Goal: Transaction & Acquisition: Book appointment/travel/reservation

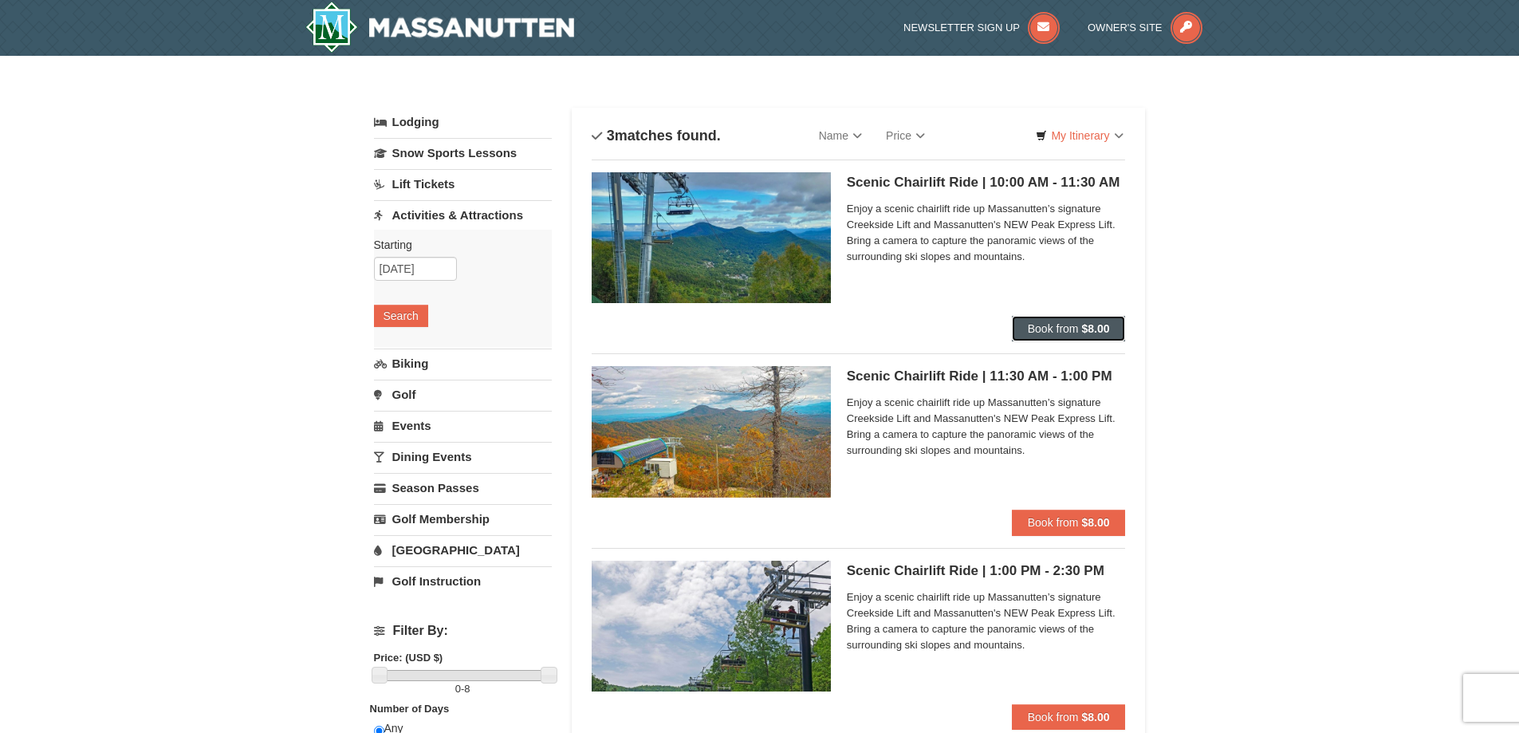
click at [1095, 325] on strong "$8.00" at bounding box center [1095, 328] width 28 height 13
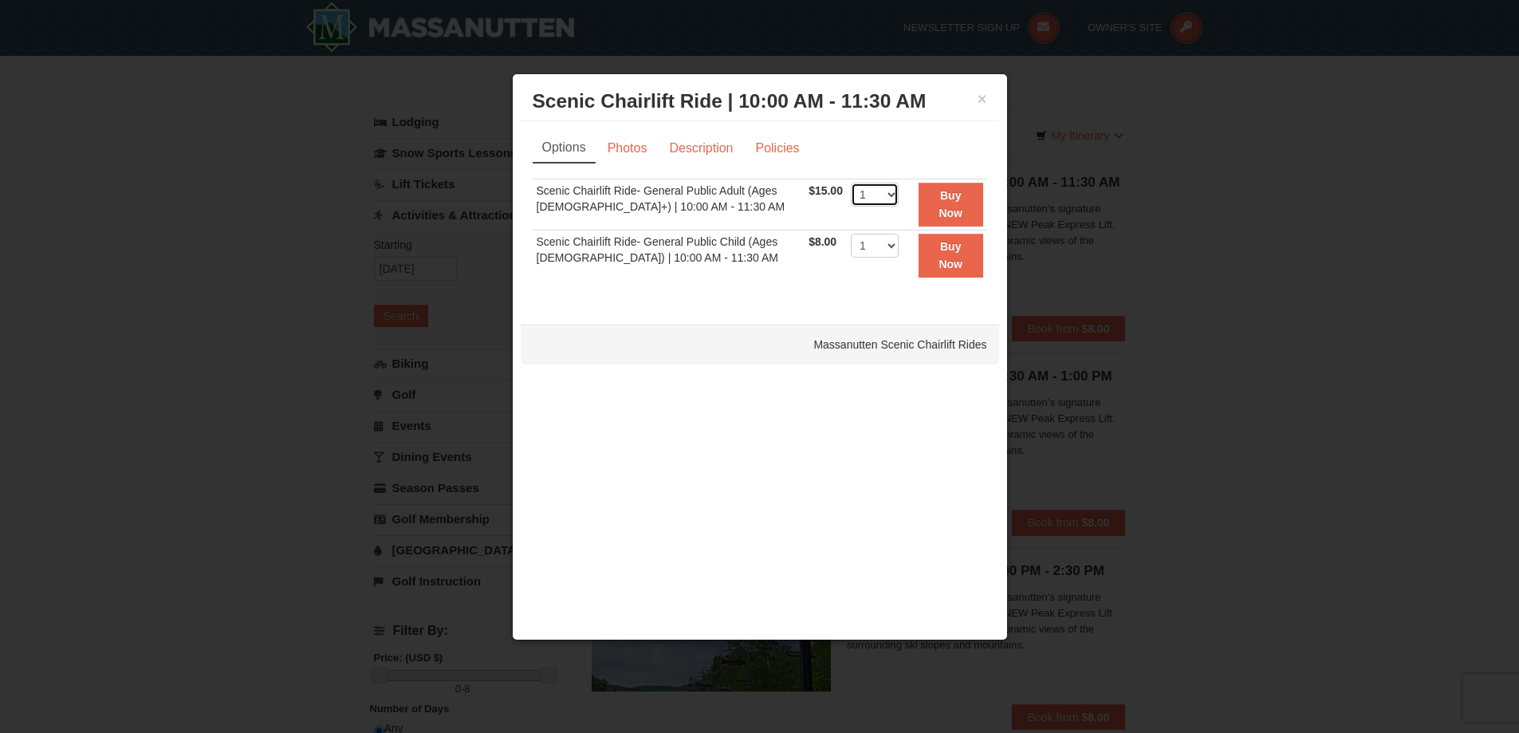
click at [872, 192] on select "1 2 3 4 5 6 7 8 9 10 11 12 13 14 15 16 17 18 19 20 21 22" at bounding box center [875, 195] width 48 height 24
select select "2"
click at [851, 183] on select "1 2 3 4 5 6 7 8 9 10 11 12 13 14 15 16 17 18 19 20 21 22" at bounding box center [875, 195] width 48 height 24
click at [632, 155] on link "Photos" at bounding box center [627, 148] width 61 height 30
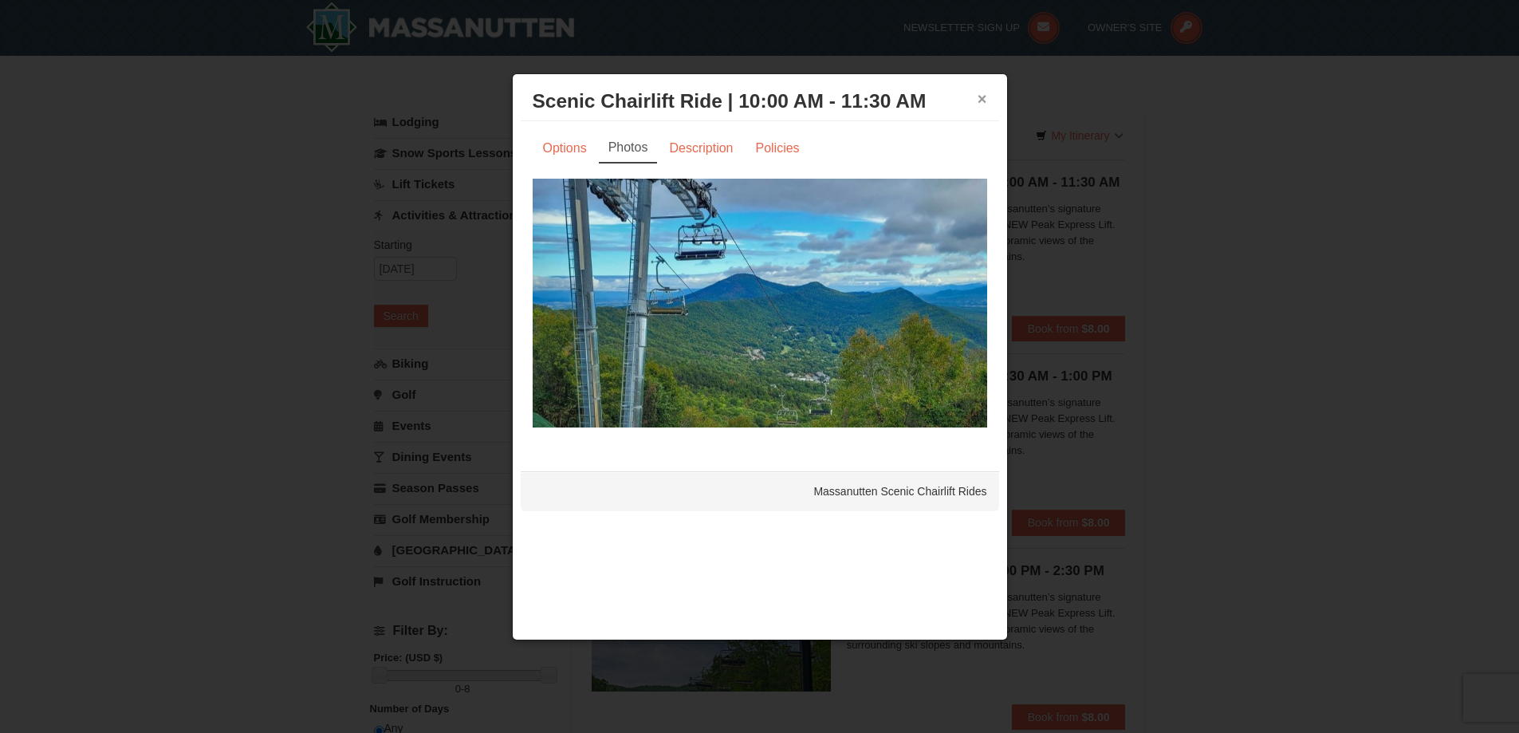
click at [979, 104] on div "× Scenic Chairlift Ride | 10:00 AM - 11:30 AM Massanutten Scenic Chairlift Rides" at bounding box center [760, 101] width 478 height 39
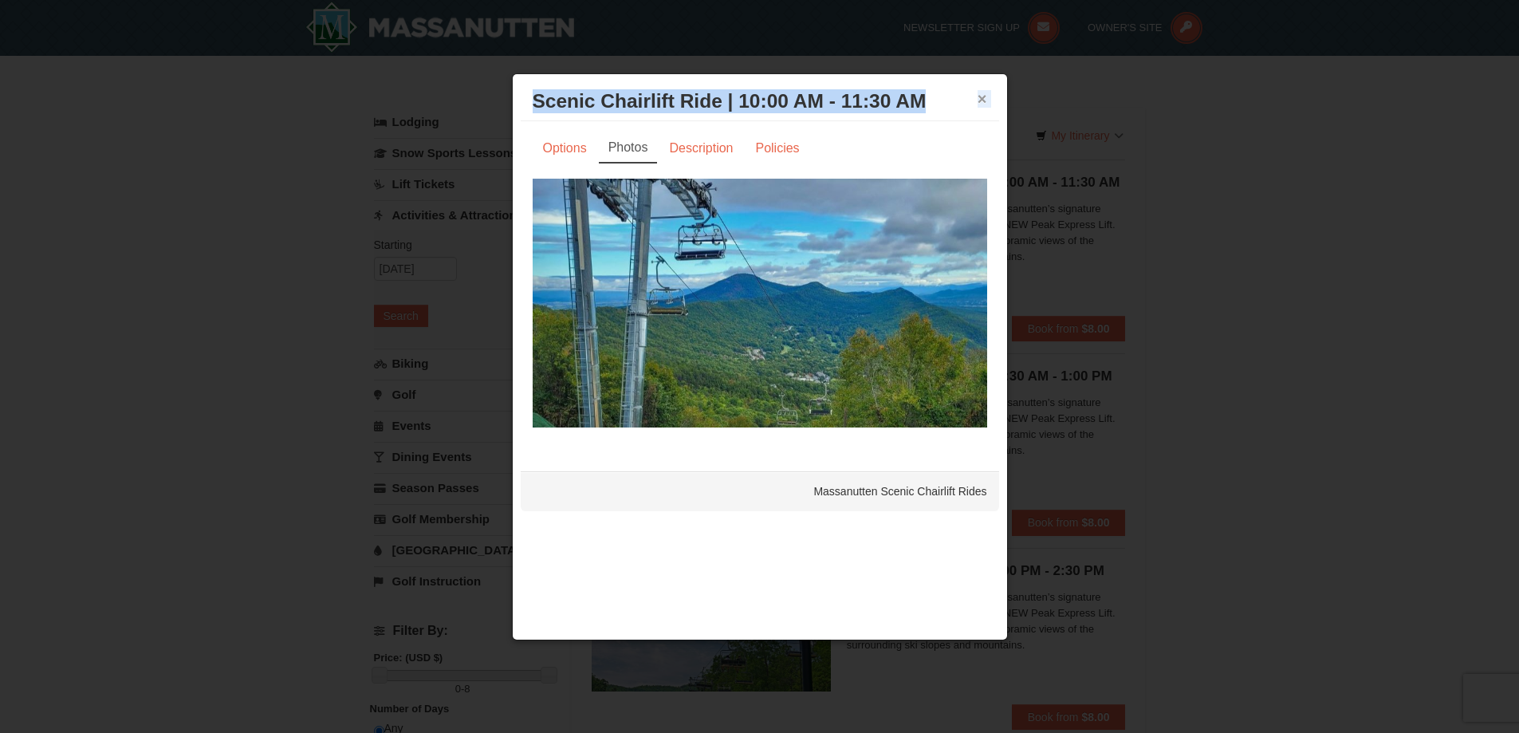
click at [979, 102] on button "×" at bounding box center [982, 99] width 10 height 16
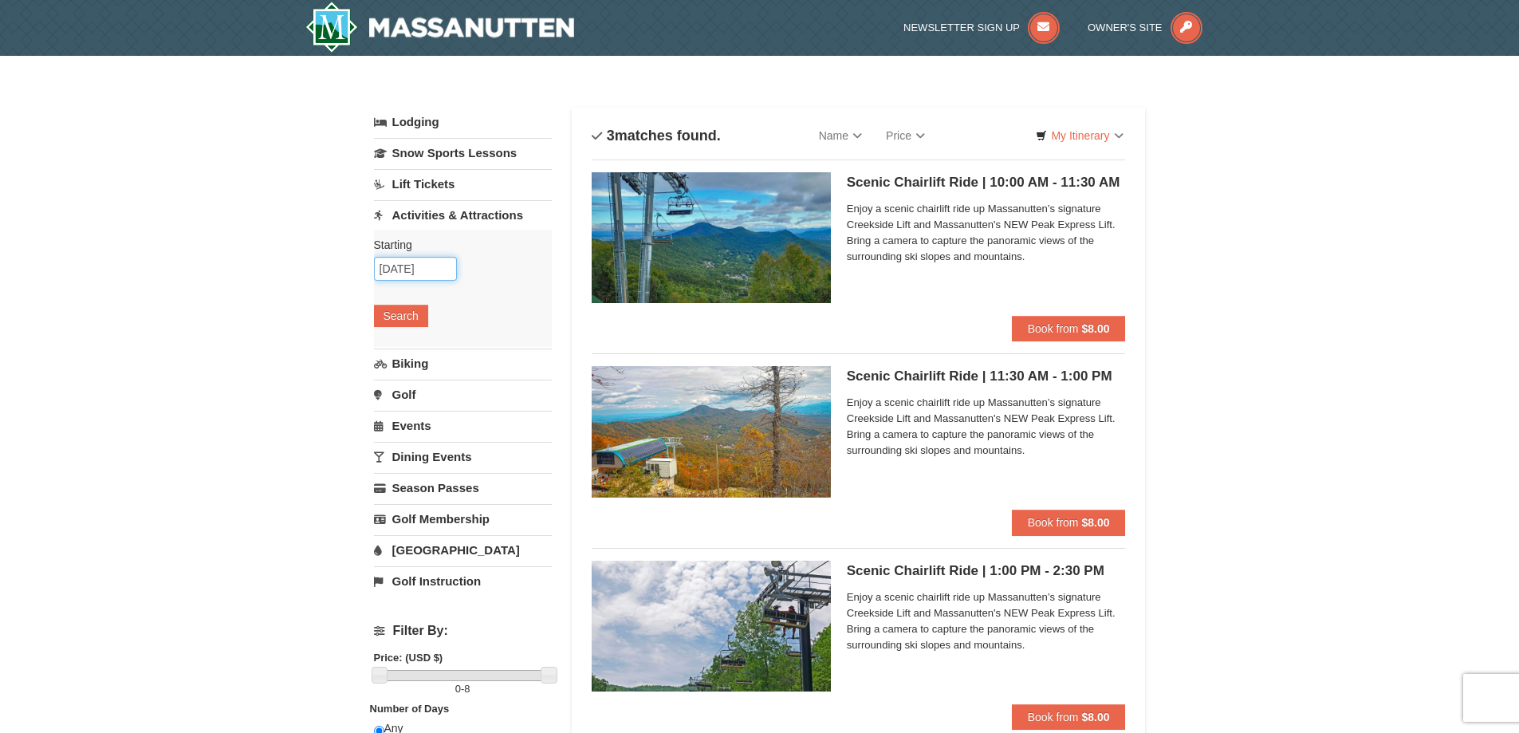
click at [406, 258] on input "10/25/2025" at bounding box center [415, 269] width 83 height 24
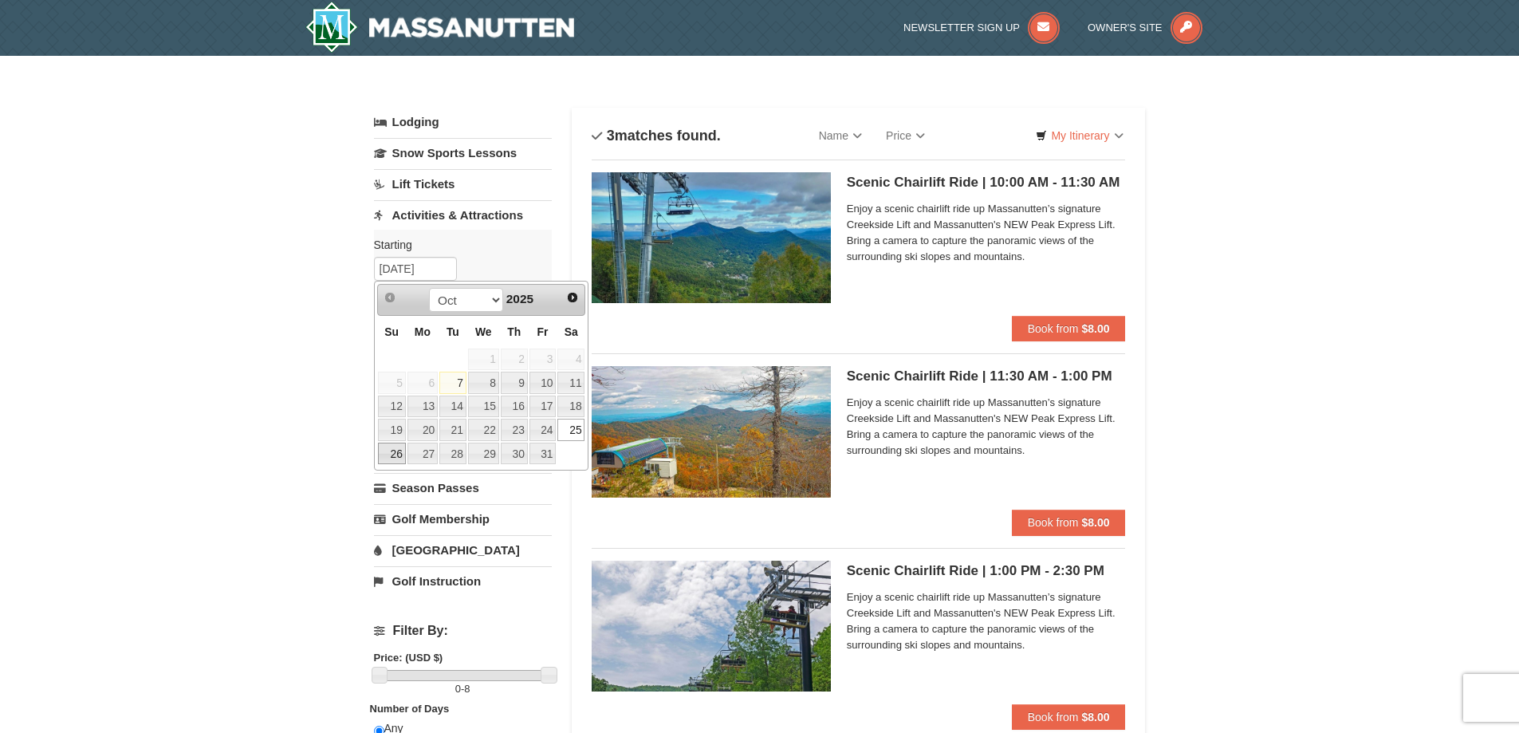
click at [390, 460] on link "26" at bounding box center [392, 453] width 28 height 22
type input "[DATE]"
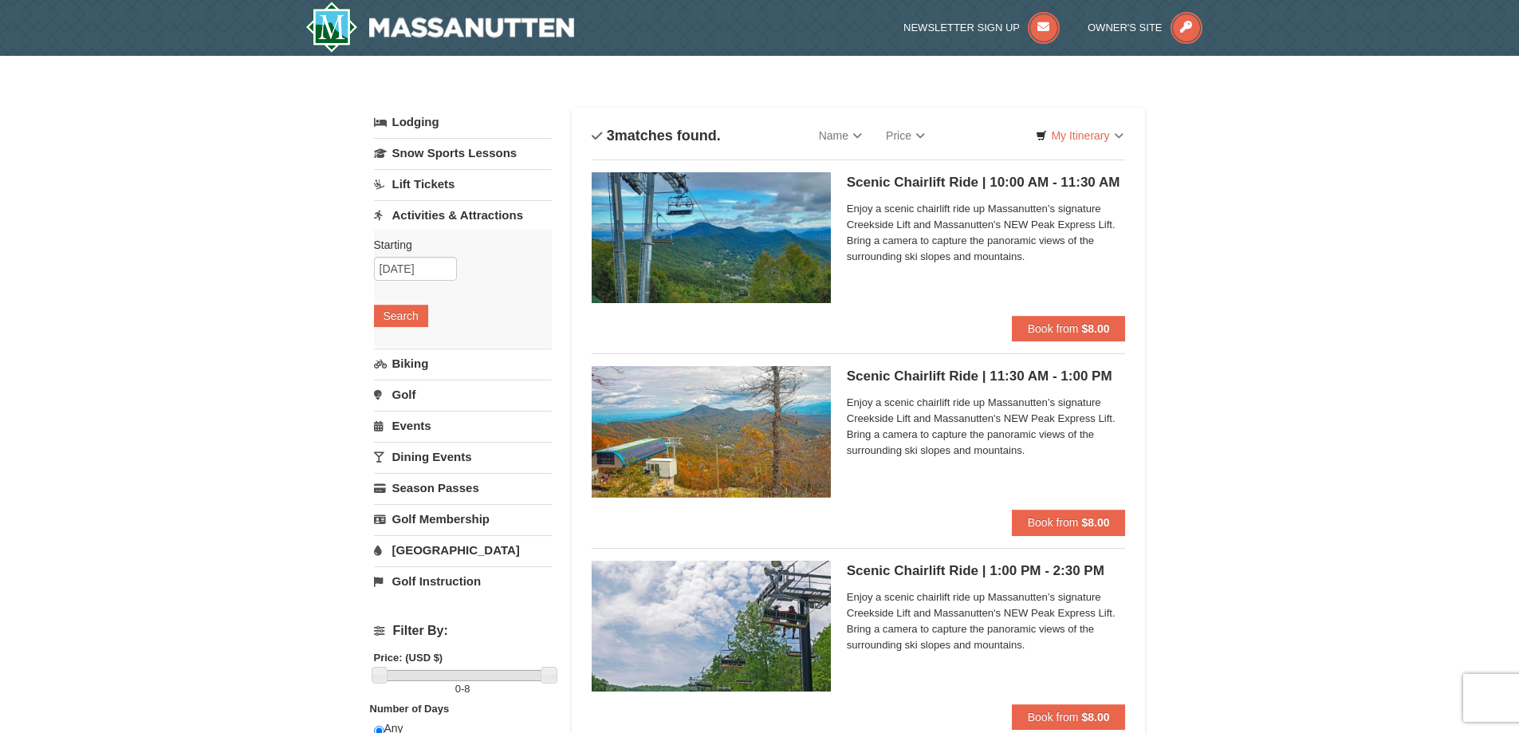
click at [392, 303] on div "Starting Please format dates MM/DD/YYYY Please format dates MM/DD/YYYY 10/26/20…" at bounding box center [463, 288] width 178 height 117
click at [398, 316] on button "Search" at bounding box center [401, 316] width 54 height 22
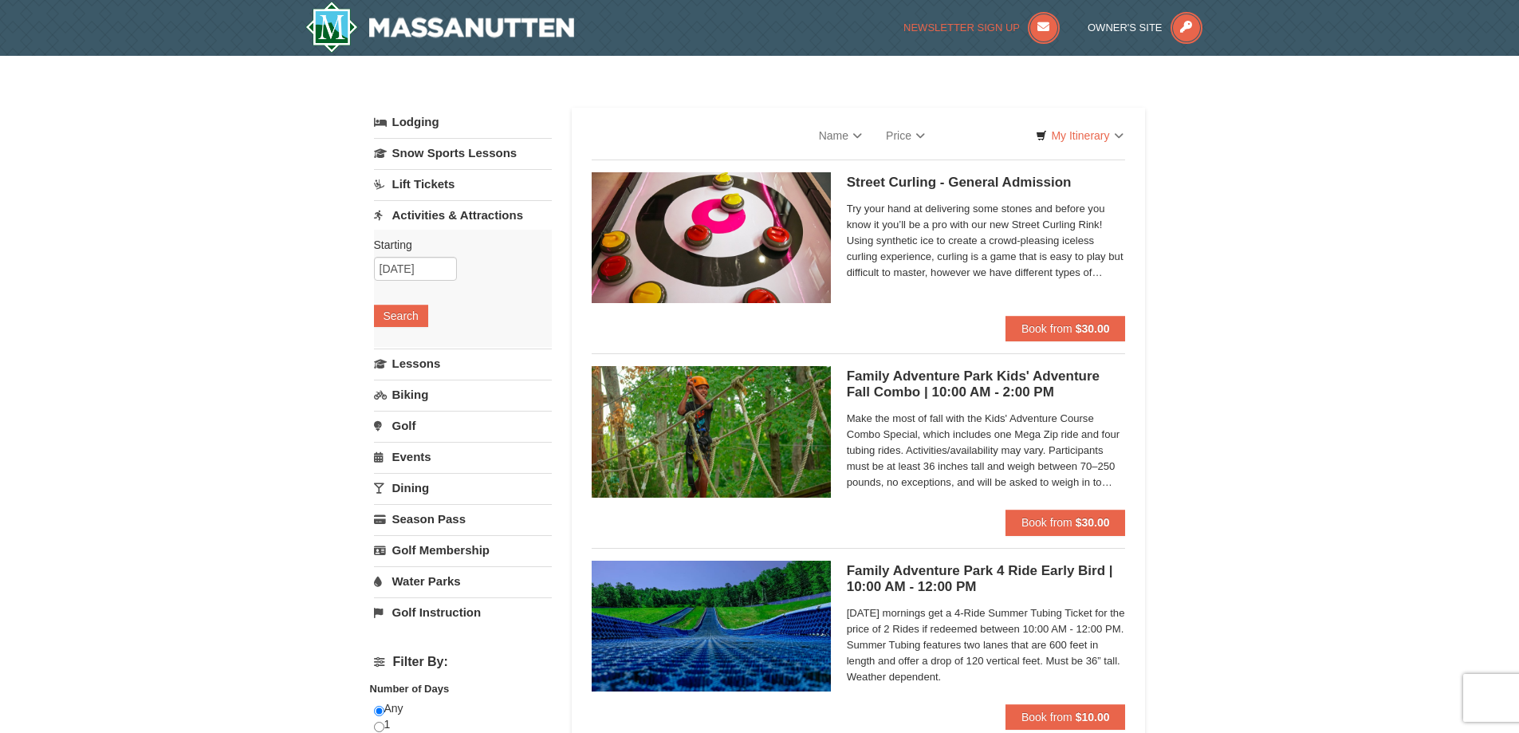
select select "10"
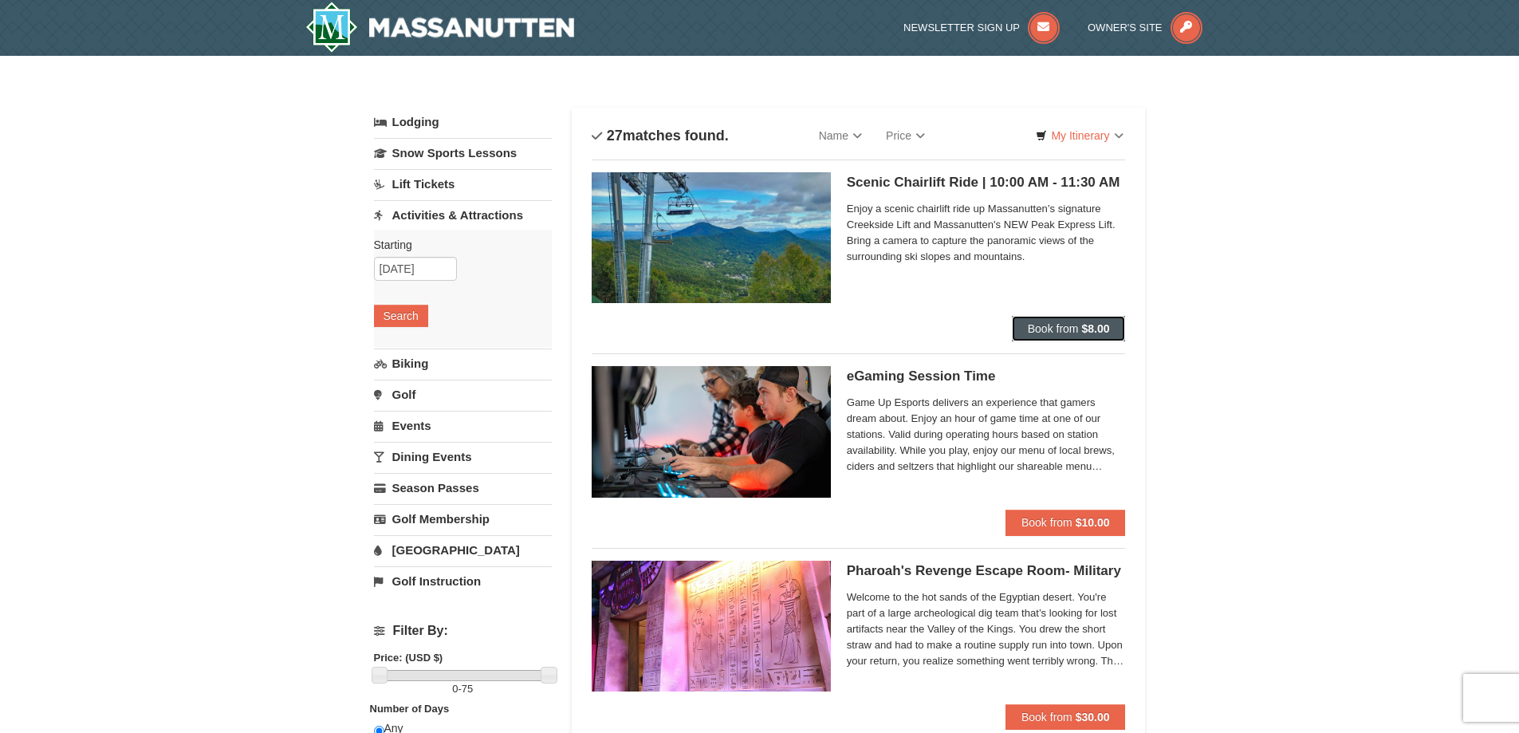
click at [1059, 334] on span "Book from" at bounding box center [1053, 328] width 51 height 13
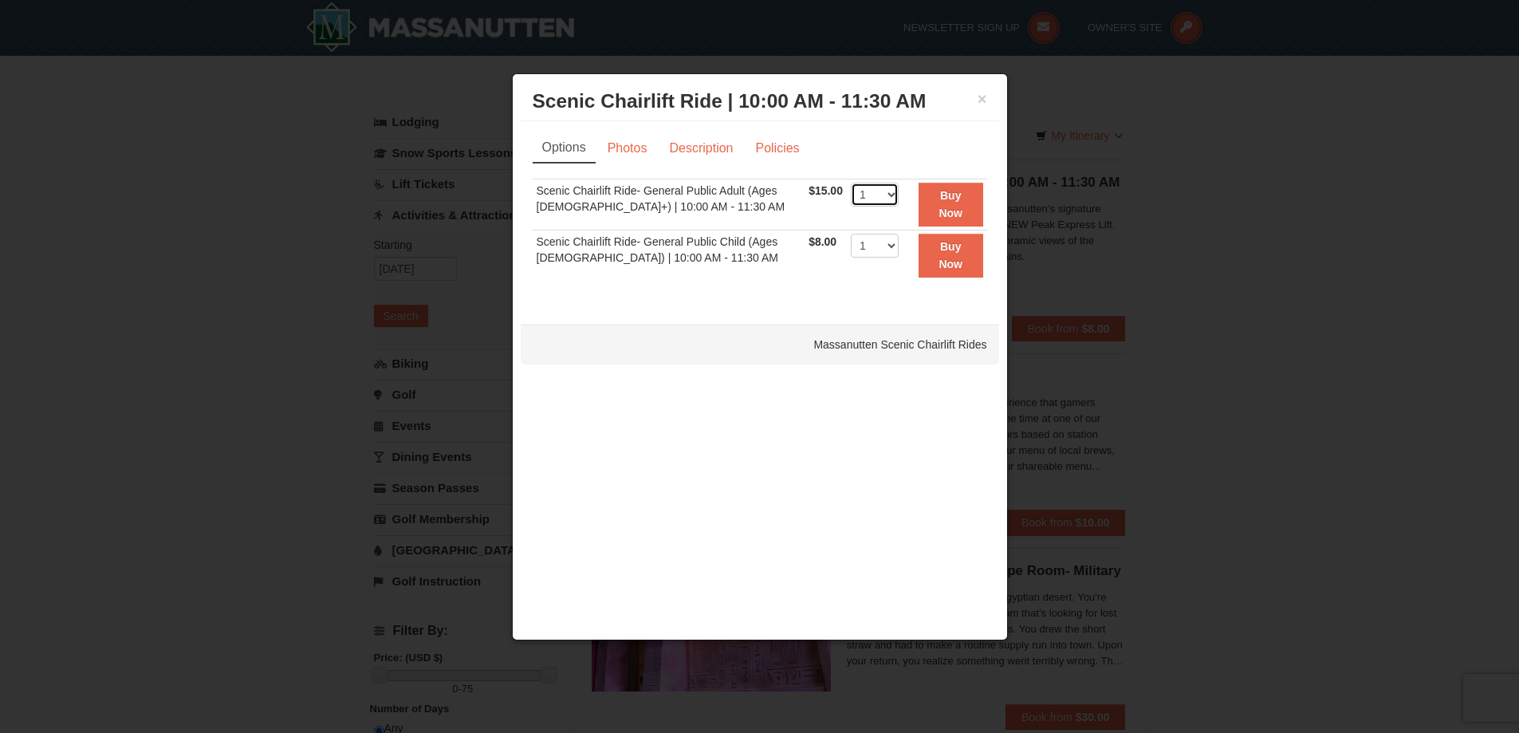
click at [888, 191] on select "1 2 3 4 5 6 7 8 9 10 11 12 13 14 15 16 17 18 19 20 21 22" at bounding box center [875, 195] width 48 height 24
click at [851, 183] on select "1 2 3 4 5 6 7 8 9 10 11 12 13 14 15 16 17 18 19 20 21 22" at bounding box center [875, 195] width 48 height 24
click at [851, 193] on select "1 2 3 4 5 6 7 8 9 10 11 12 13 14 15 16 17 18 19 20 21 22" at bounding box center [875, 195] width 48 height 24
select select "3"
click at [851, 183] on select "1 2 3 4 5 6 7 8 9 10 11 12 13 14 15 16 17 18 19 20 21 22" at bounding box center [875, 195] width 48 height 24
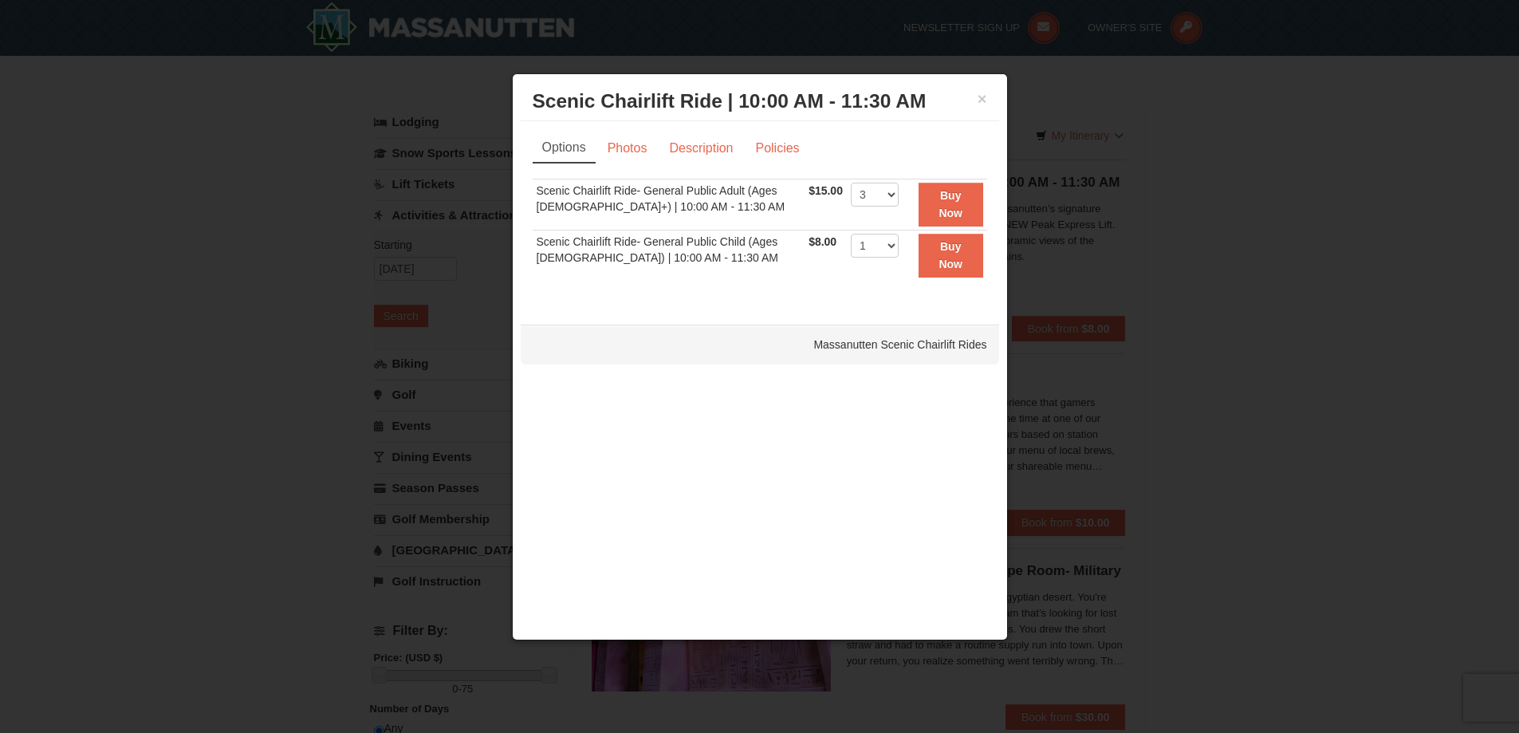
click at [916, 150] on ul "Options Photos Description Policies" at bounding box center [760, 147] width 454 height 29
click at [946, 205] on button "Buy Now" at bounding box center [950, 205] width 65 height 44
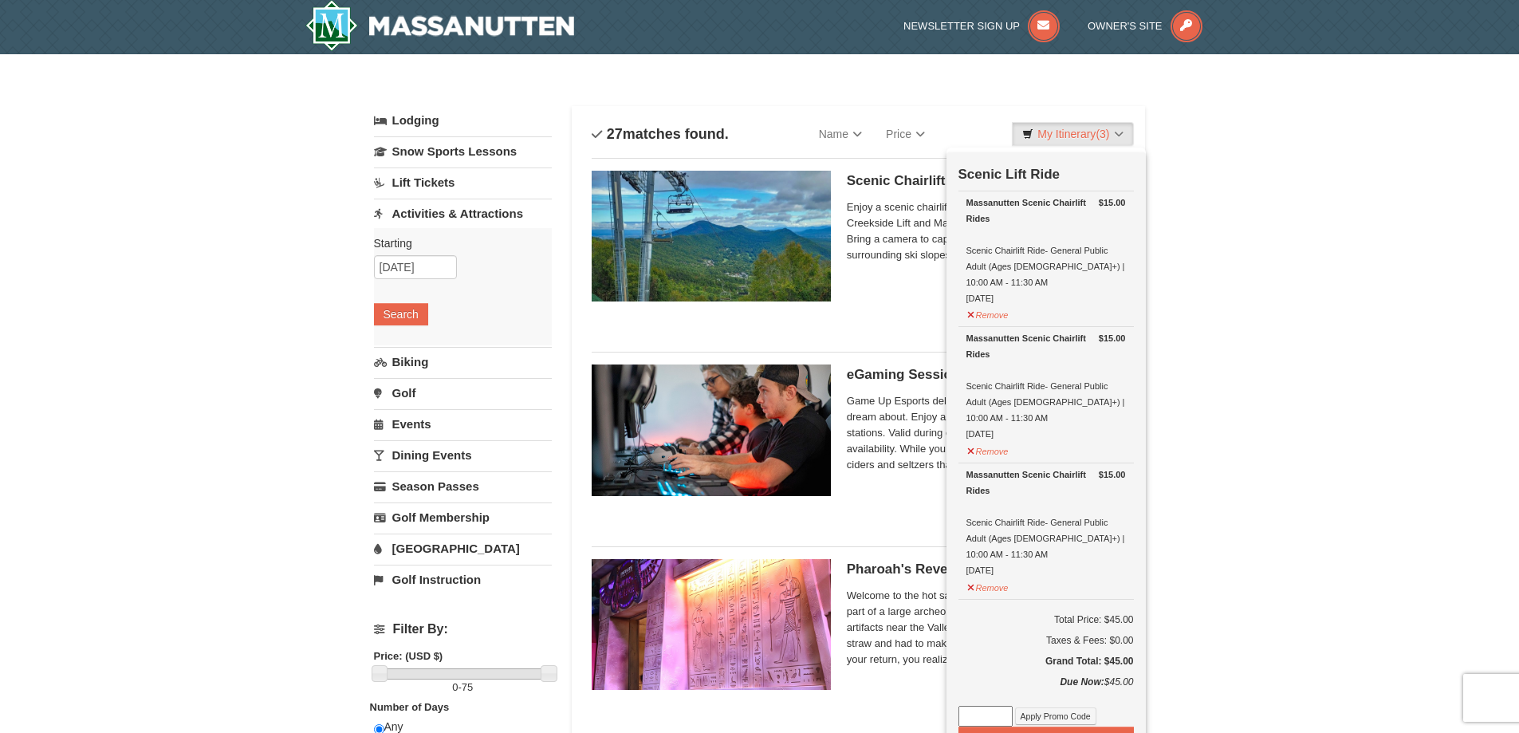
scroll to position [5, 0]
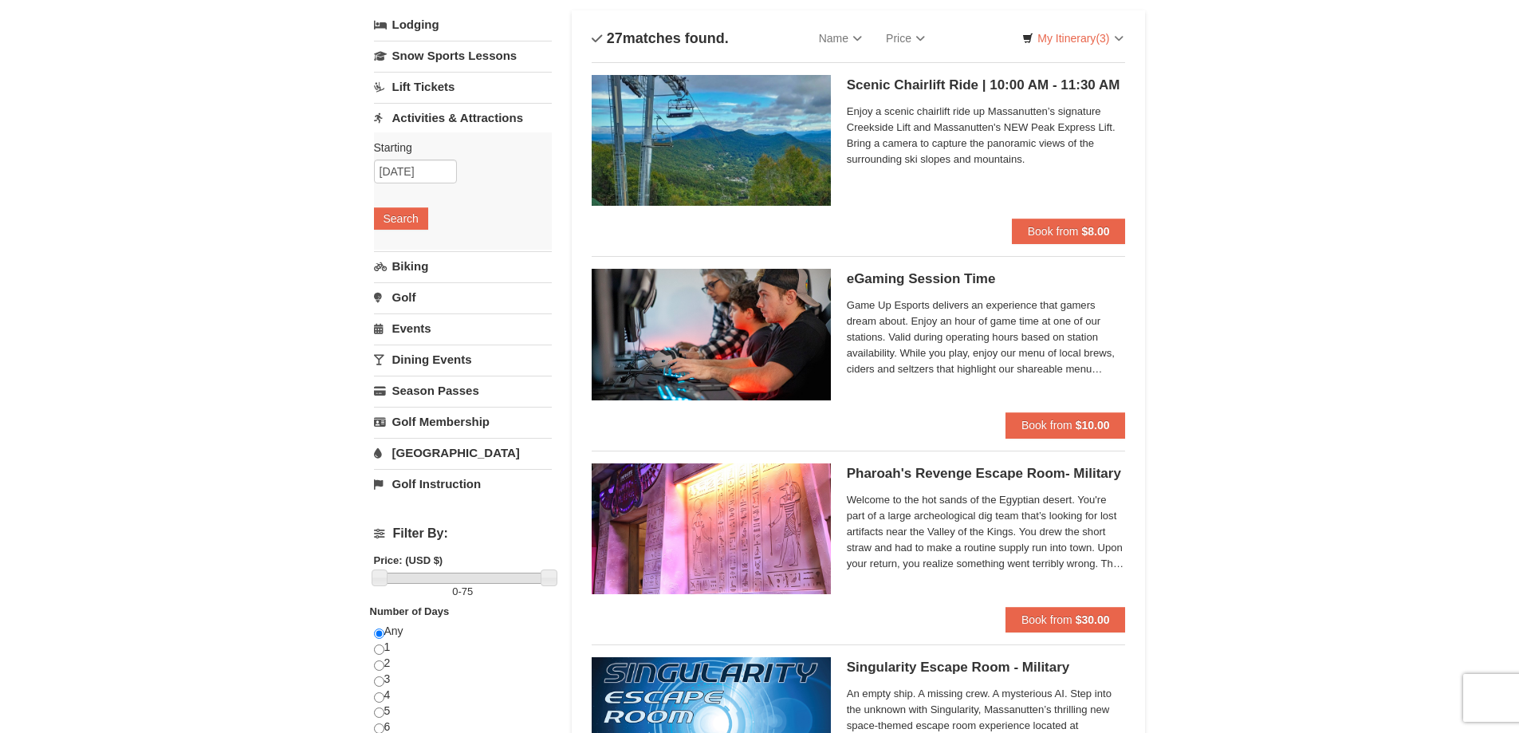
scroll to position [0, 0]
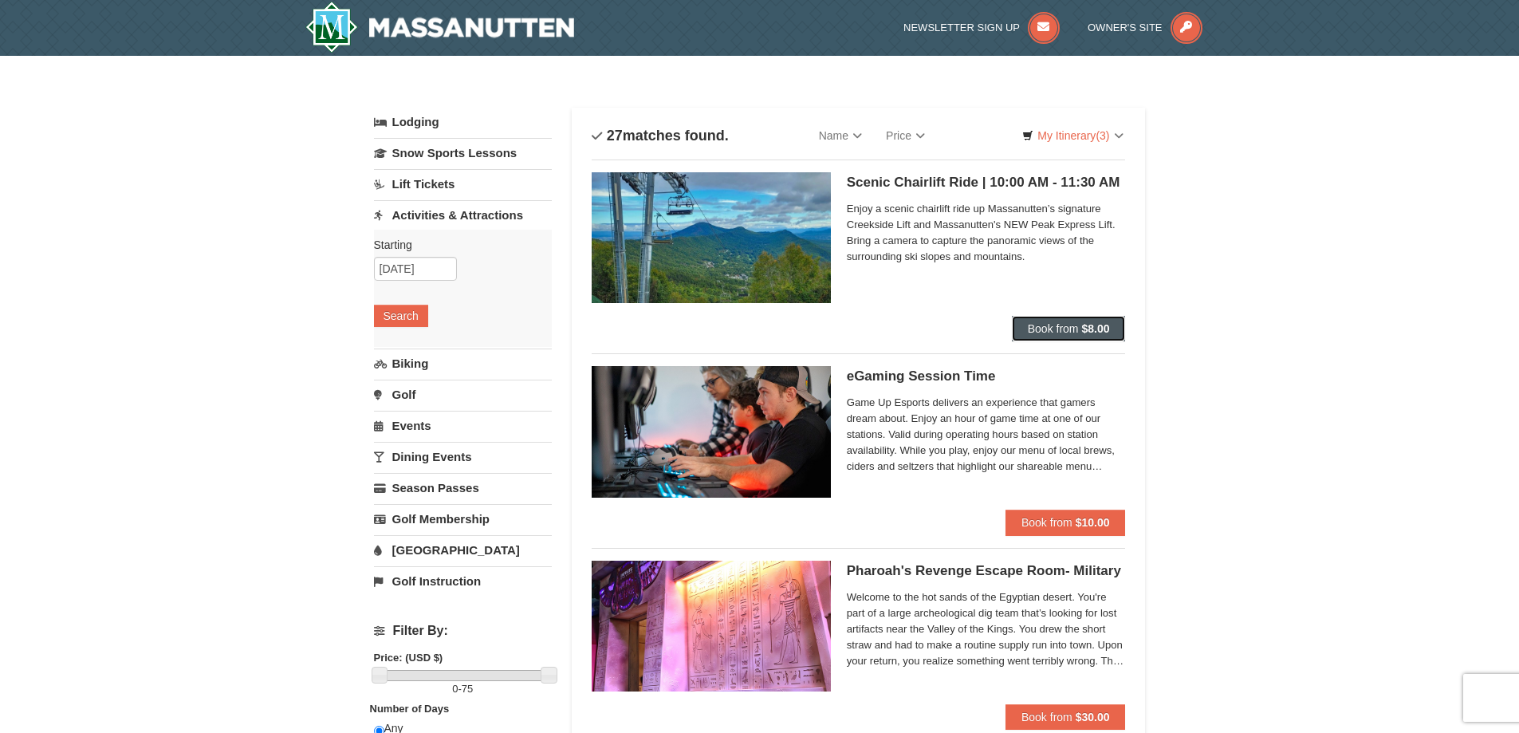
click at [1072, 321] on button "Book from $8.00" at bounding box center [1069, 329] width 114 height 26
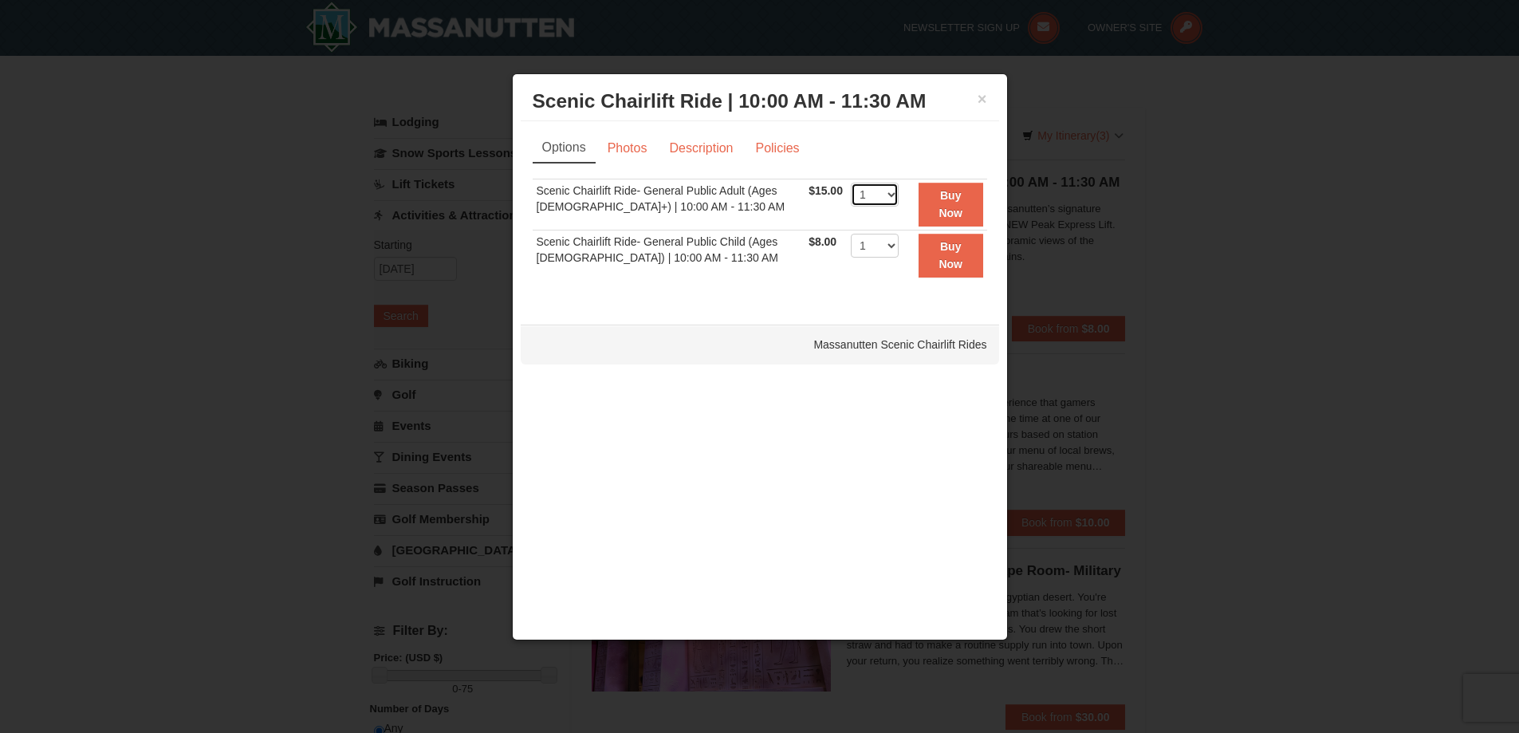
click at [881, 193] on select "1 2 3 4 5 6 7 8 9 10 11 12 13 14 15 16 17 18 19 20 21 22" at bounding box center [875, 195] width 48 height 24
select select "3"
click at [851, 183] on select "1 2 3 4 5 6 7 8 9 10 11 12 13 14 15 16 17 18 19 20 21 22" at bounding box center [875, 195] width 48 height 24
click at [966, 195] on button "Buy Now" at bounding box center [950, 205] width 65 height 44
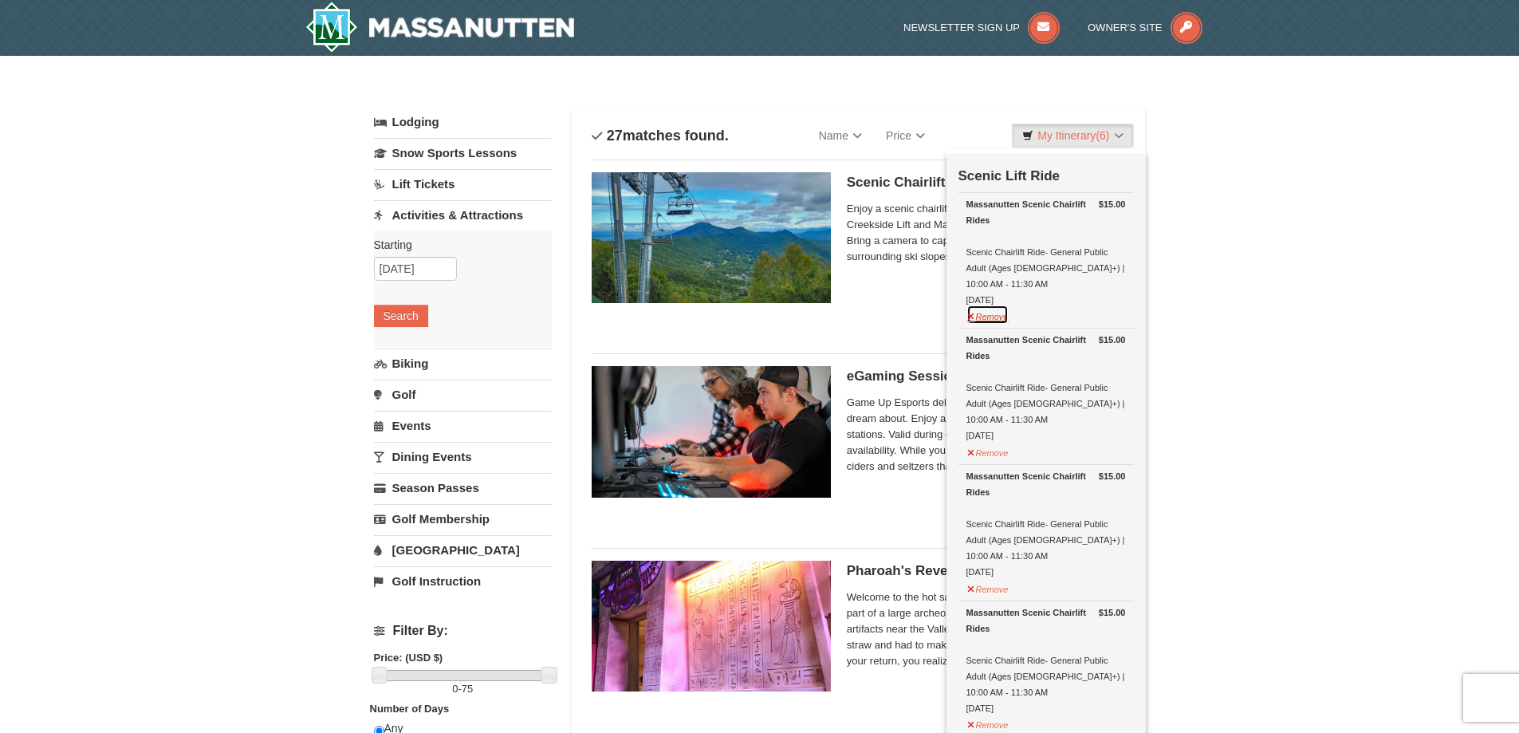
click at [970, 305] on button "Remove" at bounding box center [987, 315] width 43 height 20
click at [981, 305] on button "Remove" at bounding box center [987, 315] width 43 height 20
click at [1001, 305] on button "Remove" at bounding box center [987, 315] width 43 height 20
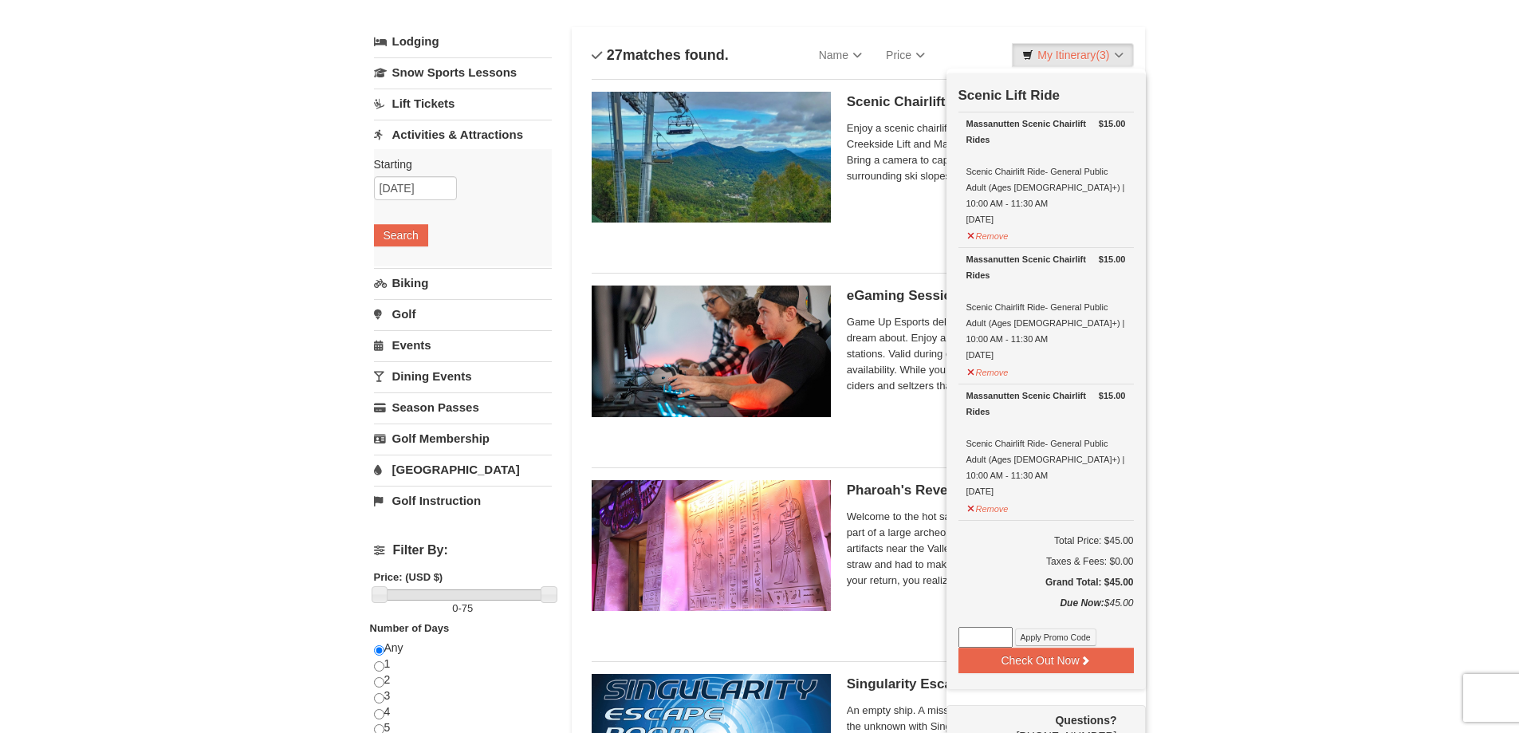
scroll to position [80, 0]
click at [1035, 648] on button "Check Out Now" at bounding box center [1045, 661] width 175 height 26
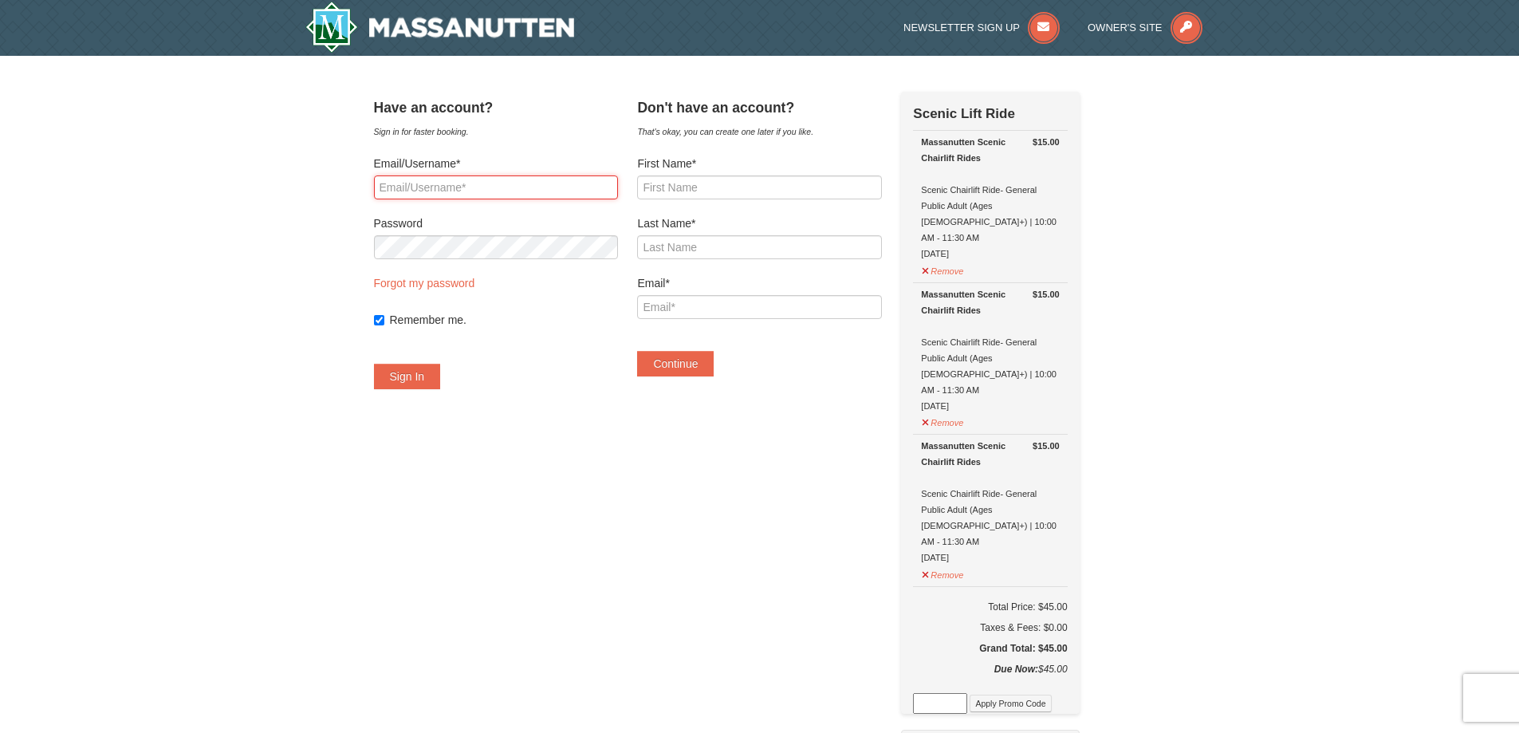
click at [552, 186] on input "Email/Username*" at bounding box center [496, 187] width 244 height 24
click at [801, 189] on input "First Name*" at bounding box center [759, 187] width 244 height 24
type input "Emily"
type input "Barrero"
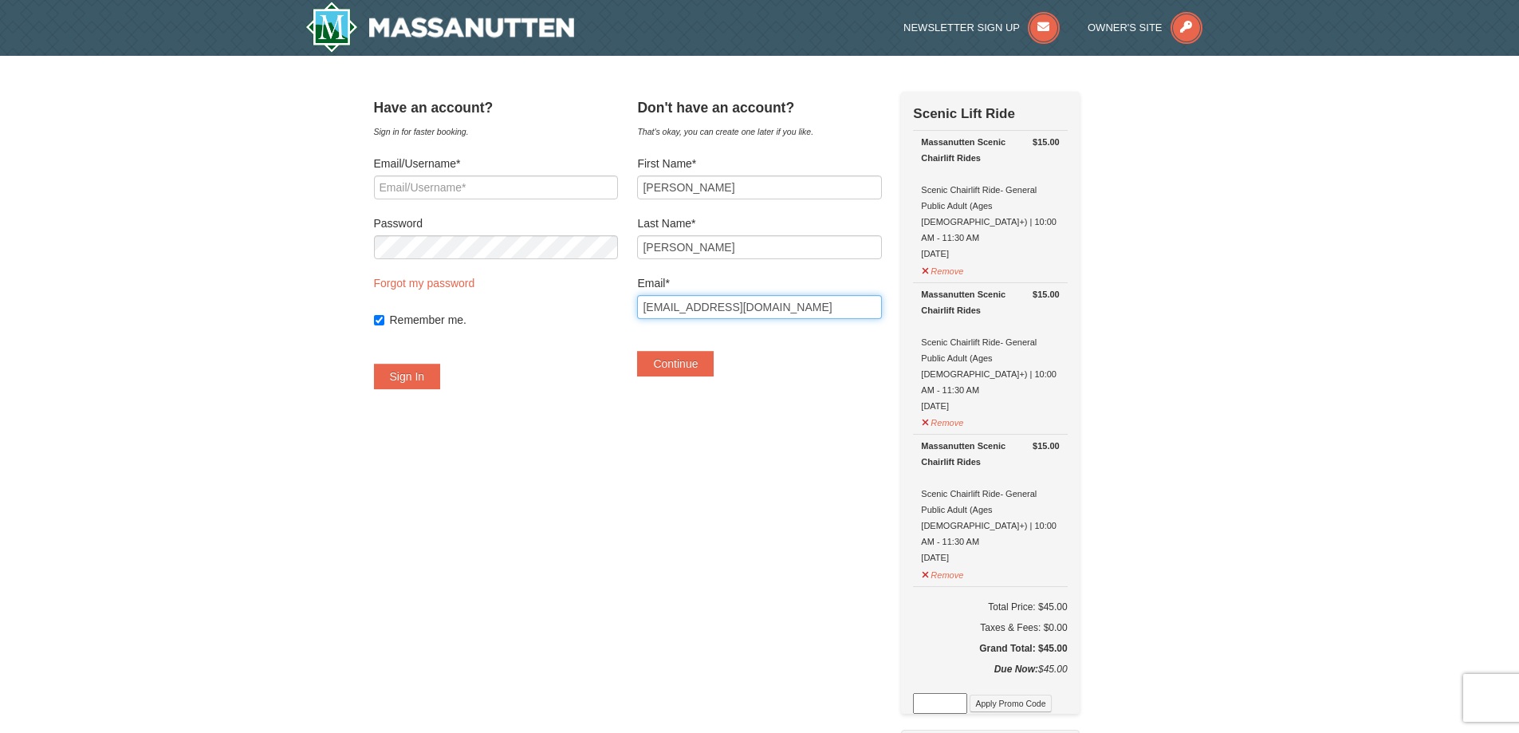
drag, startPoint x: 721, startPoint y: 313, endPoint x: 855, endPoint y: 362, distance: 142.0
click at [594, 313] on div "Have an account? Sign in for faster booking. Email/Username* Password Forgot my…" at bounding box center [760, 635] width 772 height 1087
type input "allyebarrero@gmail.com"
click at [714, 365] on button "Continue" at bounding box center [675, 364] width 77 height 26
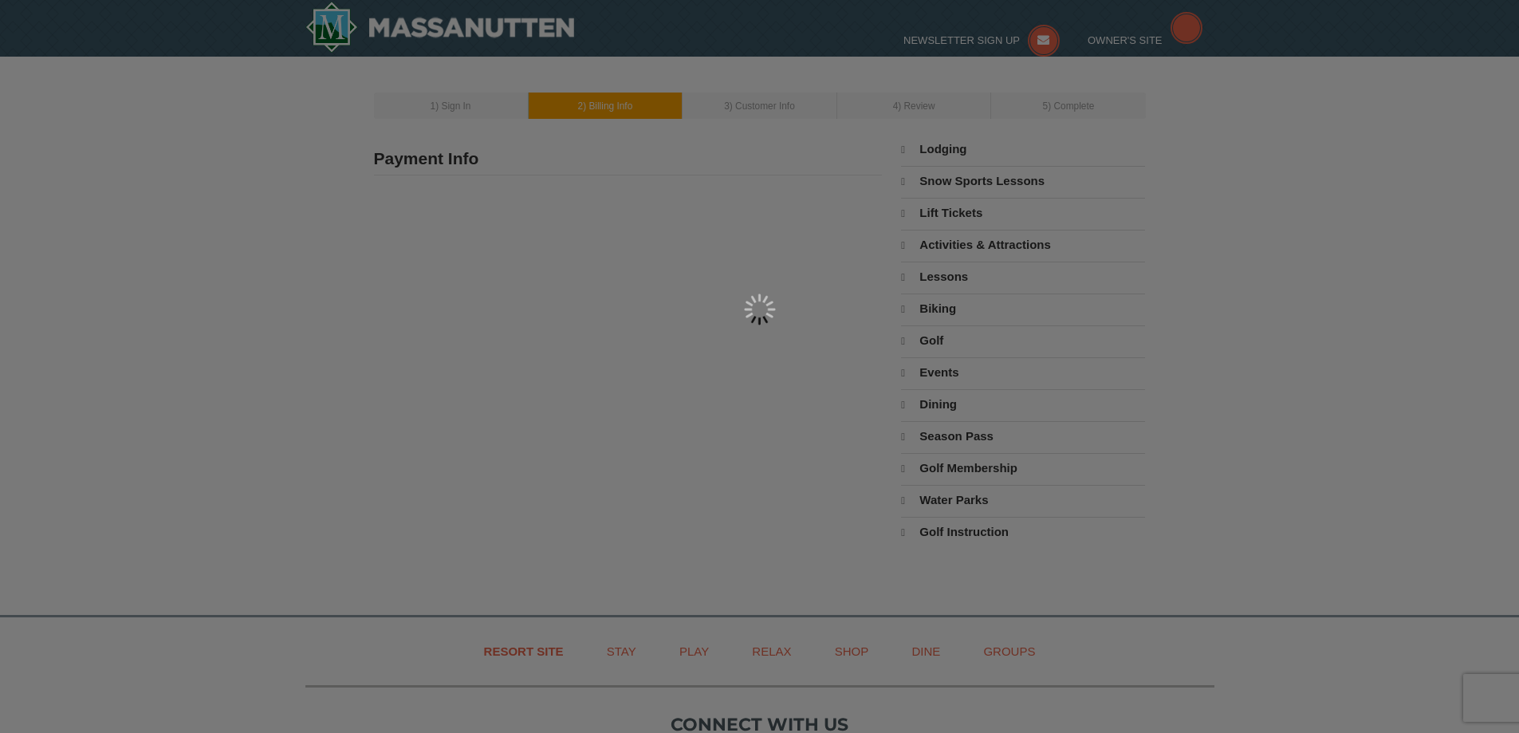
type input "Emily Barrero"
type input "allyebarrero@gmail.com"
select select "10"
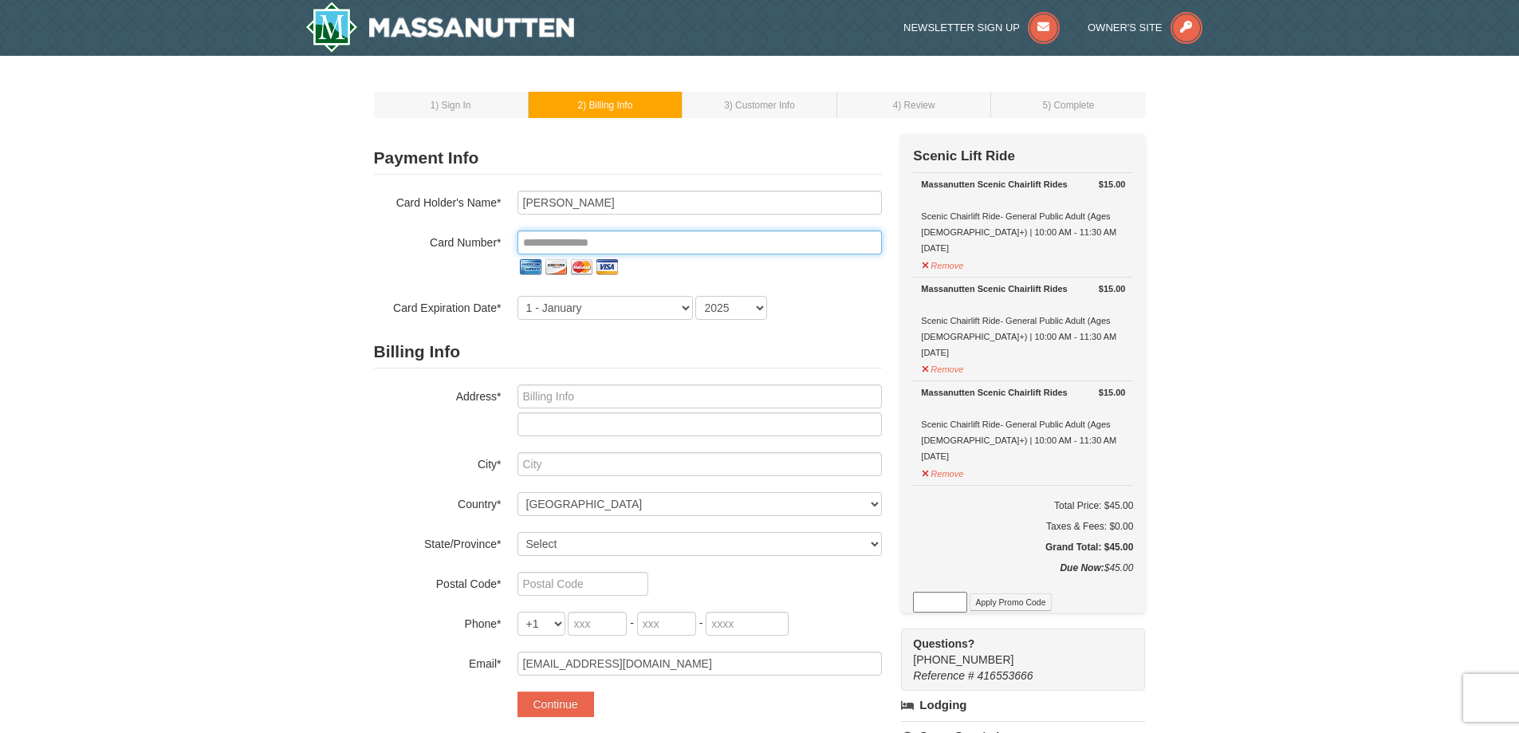
click at [563, 238] on input "tel" at bounding box center [699, 242] width 364 height 24
type input "**********"
click at [567, 297] on select "1 - January 2 - February 3 - March 4 - April 5 - May 6 - June 7 - July 8 - Augu…" at bounding box center [604, 308] width 175 height 24
select select "9"
click at [517, 296] on select "1 - January 2 - February 3 - March 4 - April 5 - May 6 - June 7 - July 8 - Augu…" at bounding box center [604, 308] width 175 height 24
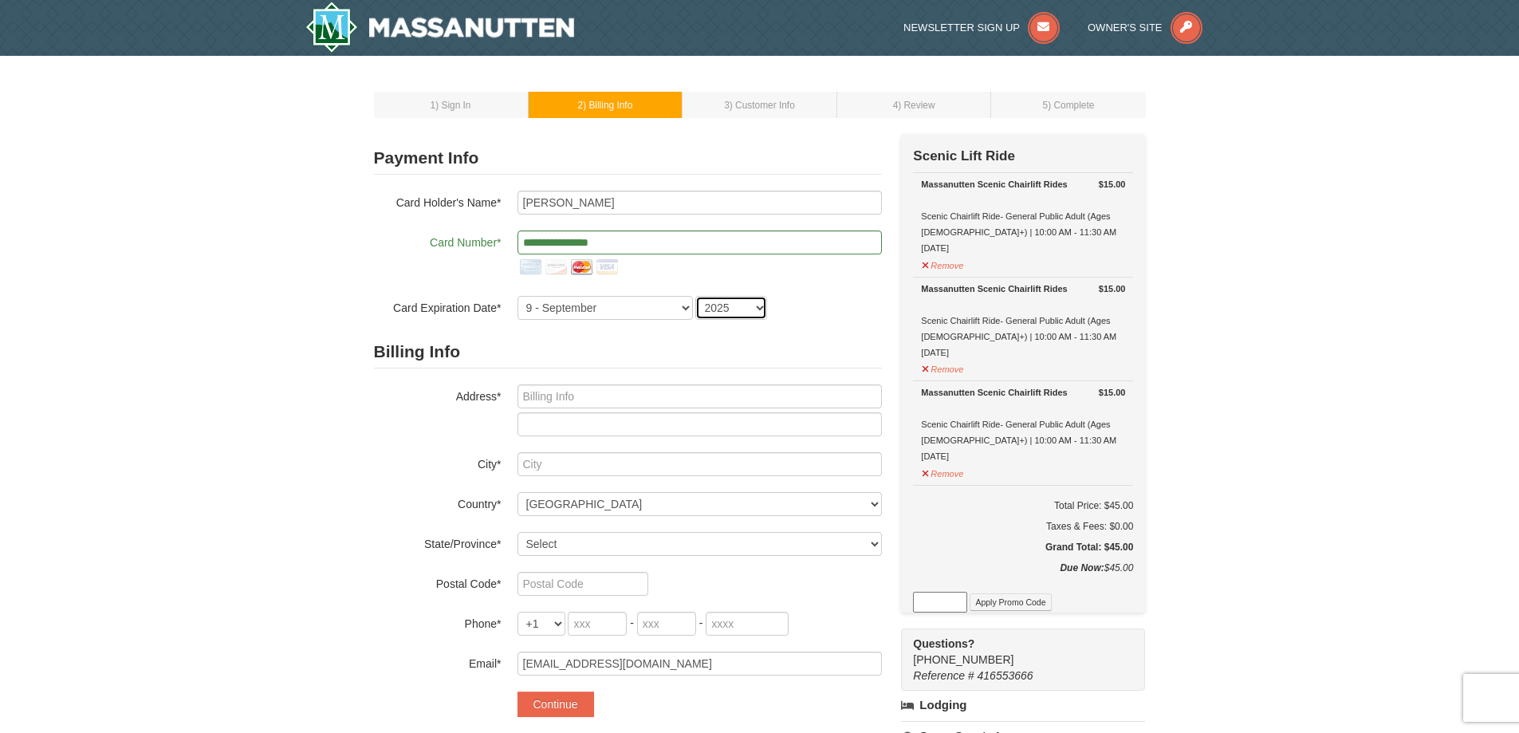
click at [767, 304] on select "2025 2026 2027 2028 2029 2030 2031 2032 2033 2034" at bounding box center [731, 308] width 72 height 24
select select "2030"
click at [695, 296] on select "2025 2026 2027 2028 2029 2030 2031 2032 2033 2034" at bounding box center [731, 308] width 72 height 24
click at [537, 399] on input "text" at bounding box center [699, 396] width 364 height 24
type input "8"
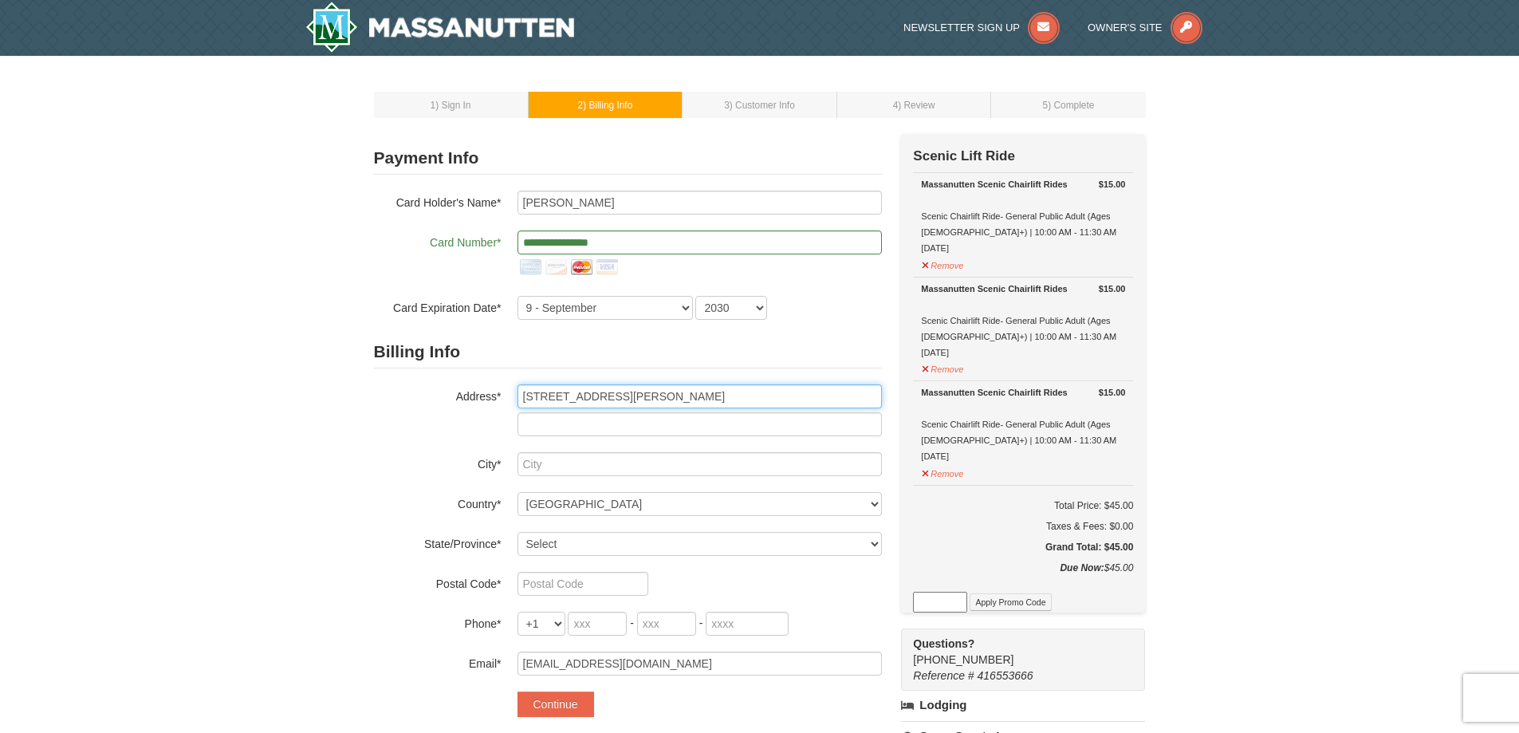
type input "15 Sugarland Square Ct"
click at [566, 466] on input "text" at bounding box center [699, 464] width 364 height 24
type input "D"
type input "Sterling"
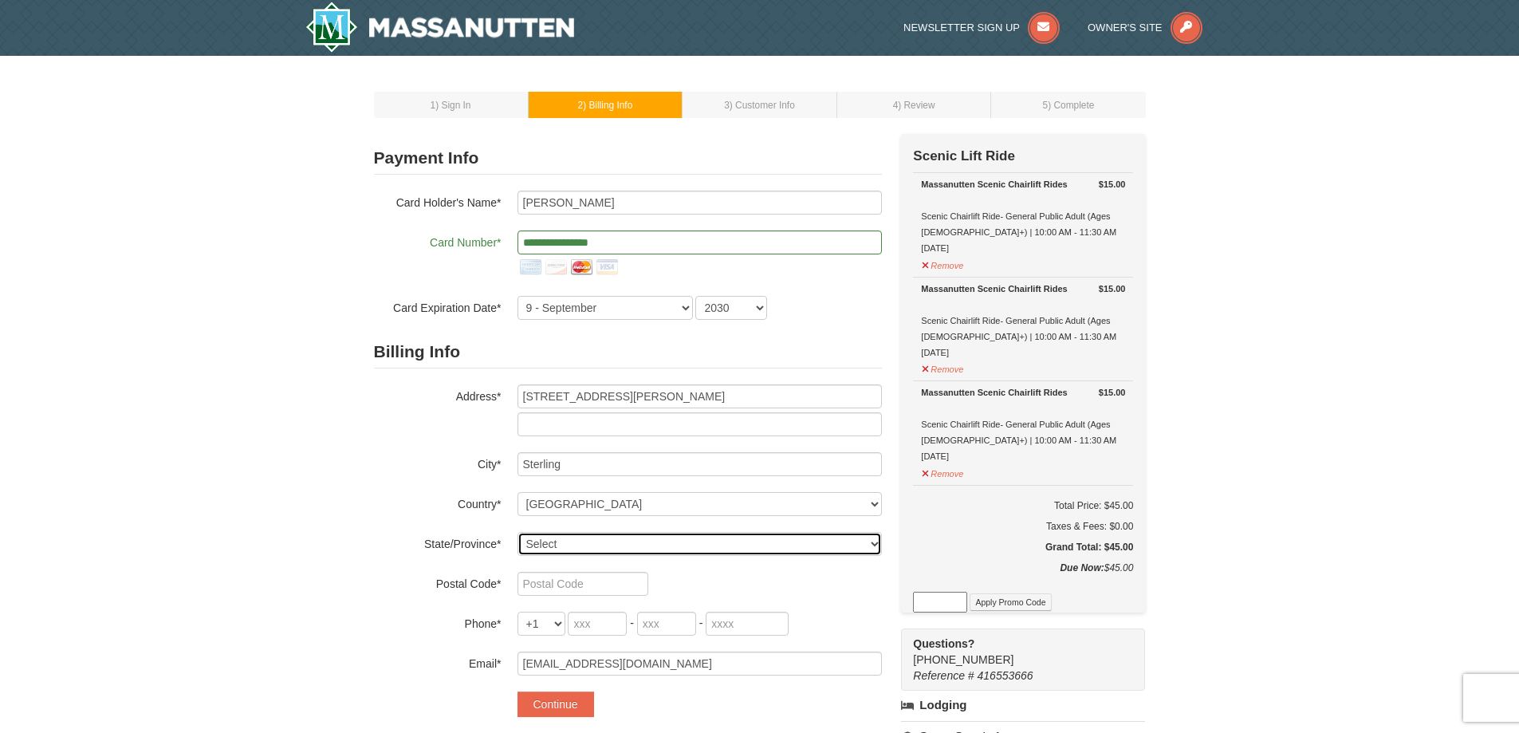
click at [567, 548] on select "Select Alabama Alaska American Samoa Arizona Arkansas California Colorado Conne…" at bounding box center [699, 544] width 364 height 24
click at [517, 532] on select "Select Alabama Alaska American Samoa Arizona Arkansas California Colorado Conne…" at bounding box center [699, 544] width 364 height 24
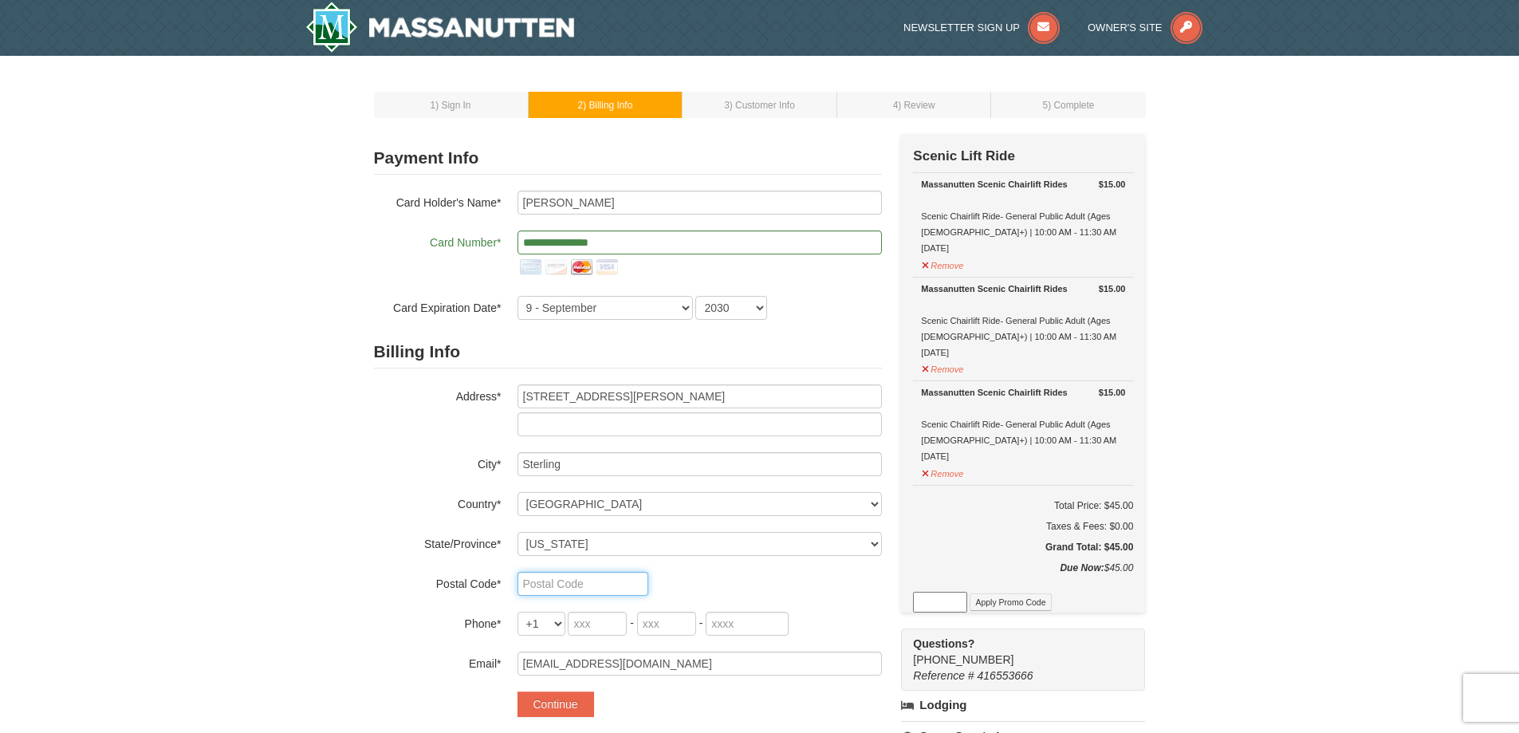
click at [600, 580] on input "text" at bounding box center [582, 584] width 131 height 24
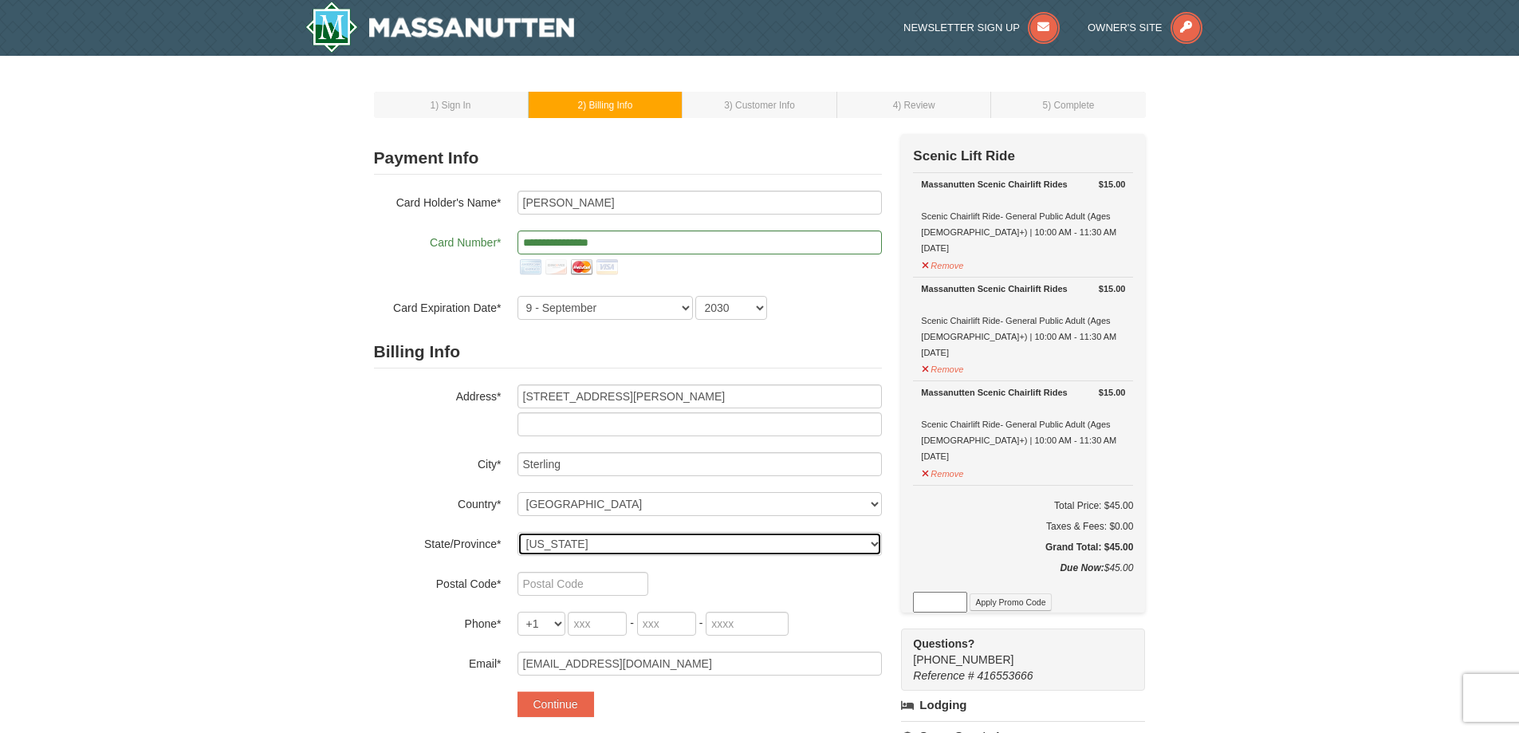
click at [580, 545] on select "Select Alabama Alaska American Samoa Arizona Arkansas California Colorado Conne…" at bounding box center [699, 544] width 364 height 24
select select "VA"
click at [517, 532] on select "Select Alabama Alaska American Samoa Arizona Arkansas California Colorado Conne…" at bounding box center [699, 544] width 364 height 24
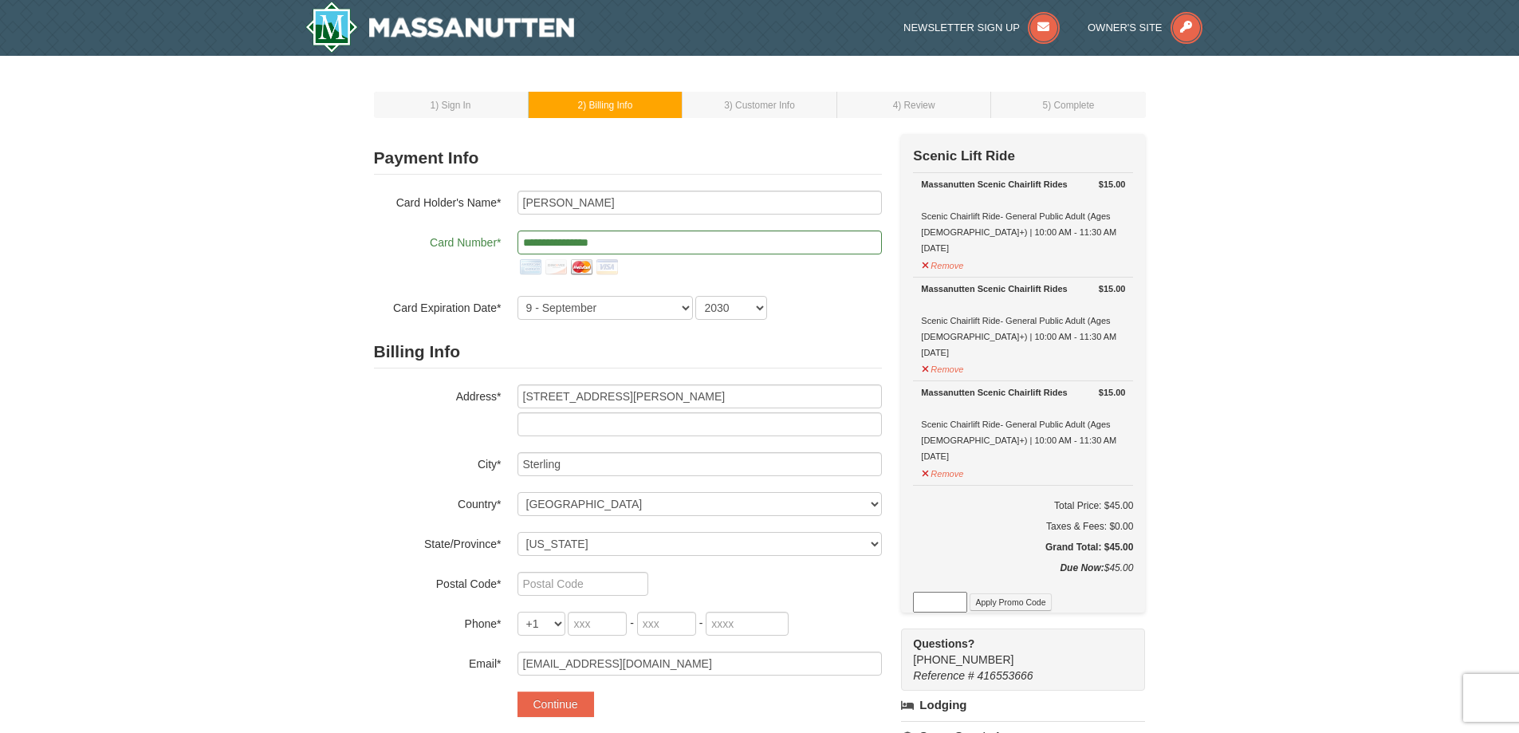
click at [554, 571] on div "Billing Info Address* 15 Sugarland Square Ct City* Sterling Country* ----- Sele…" at bounding box center [628, 506] width 508 height 340
click at [554, 576] on input "text" at bounding box center [582, 584] width 131 height 24
type input "20164"
click at [576, 615] on input "tel" at bounding box center [597, 623] width 59 height 24
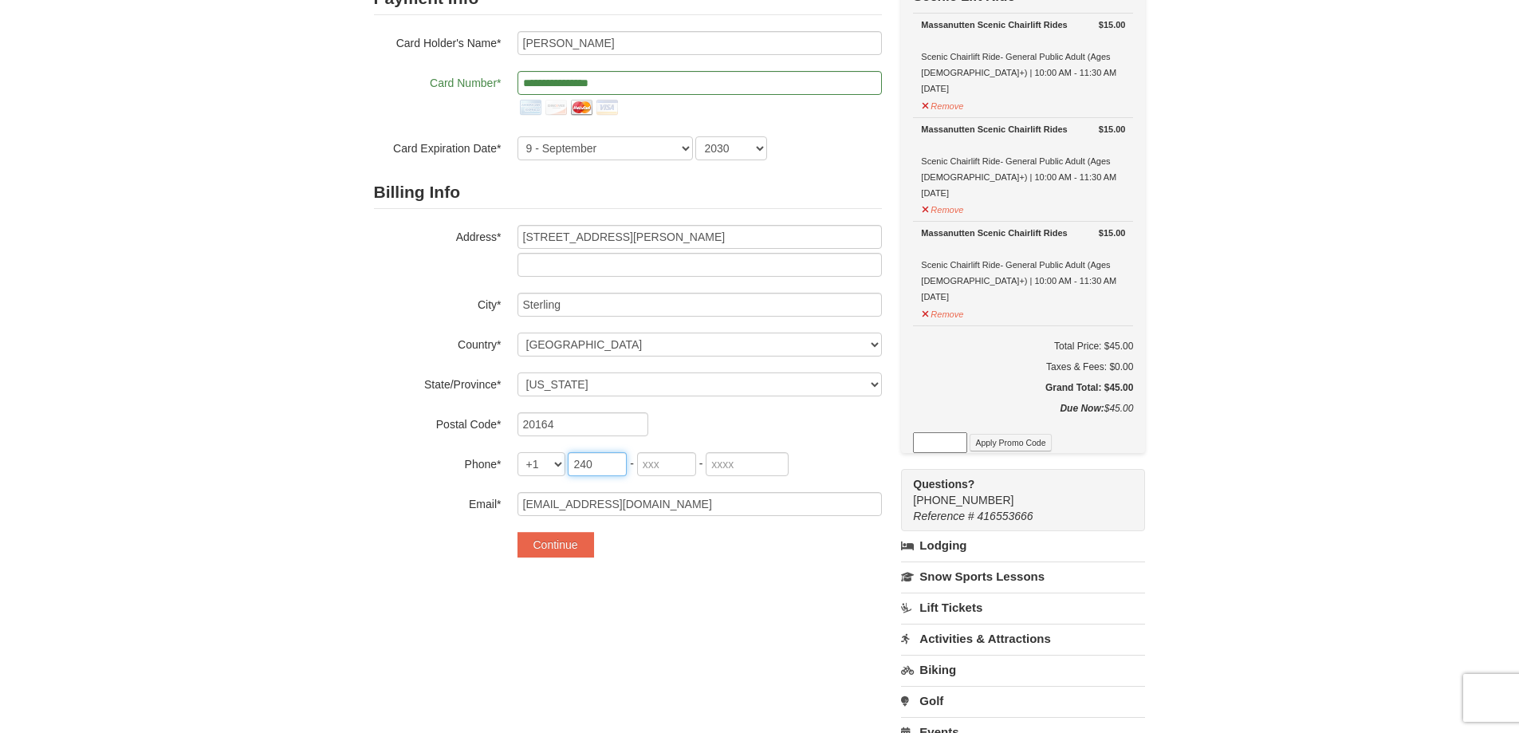
type input "240"
click at [656, 458] on input "tel" at bounding box center [666, 464] width 59 height 24
type input "630"
click at [772, 467] on input "tel" at bounding box center [747, 464] width 83 height 24
type input "9032"
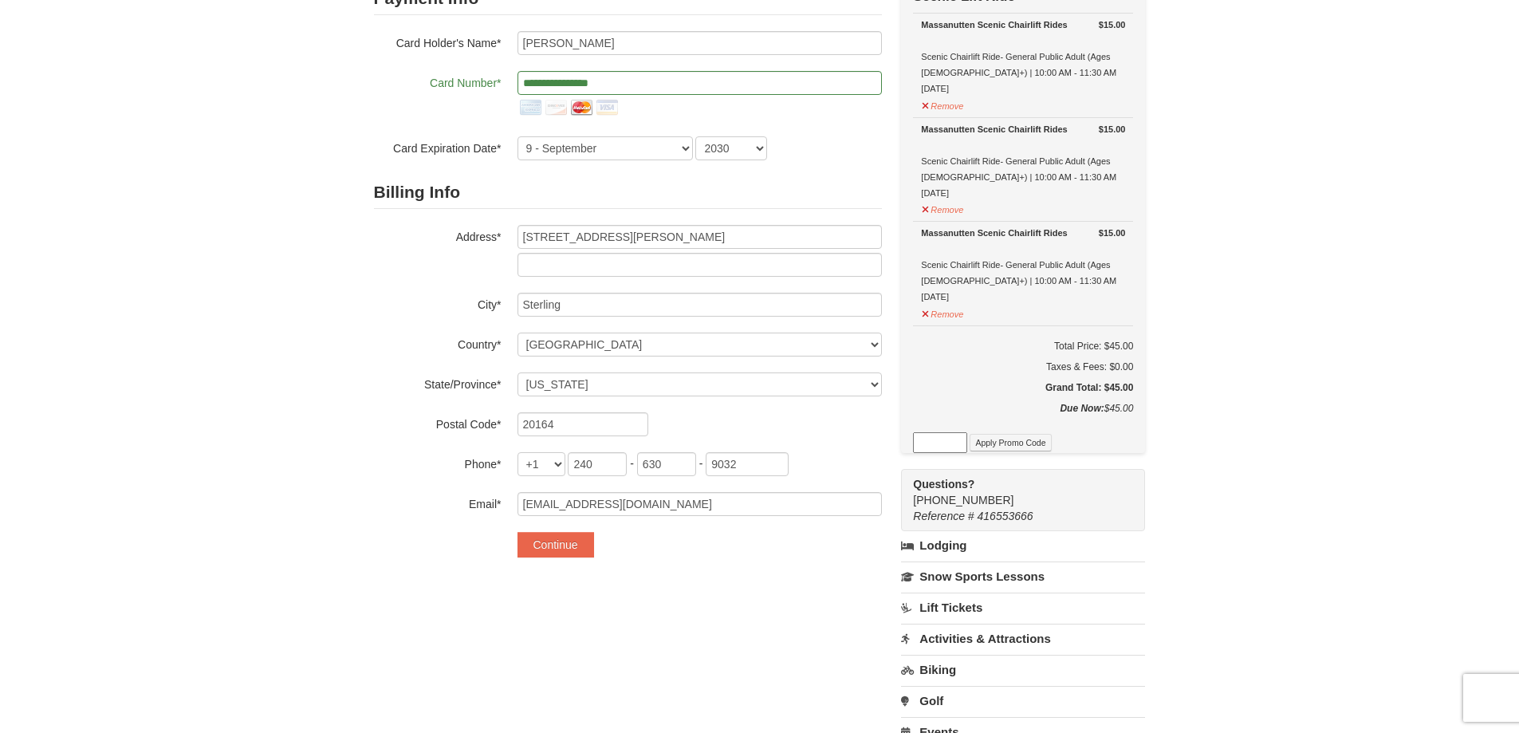
click at [906, 442] on div "Check Out Now Scenic Lift Ride $15.00 Massanutten Scenic Chairlift Rides Scenic…" at bounding box center [1023, 213] width 244 height 478
click at [850, 435] on div "20164" at bounding box center [699, 424] width 364 height 24
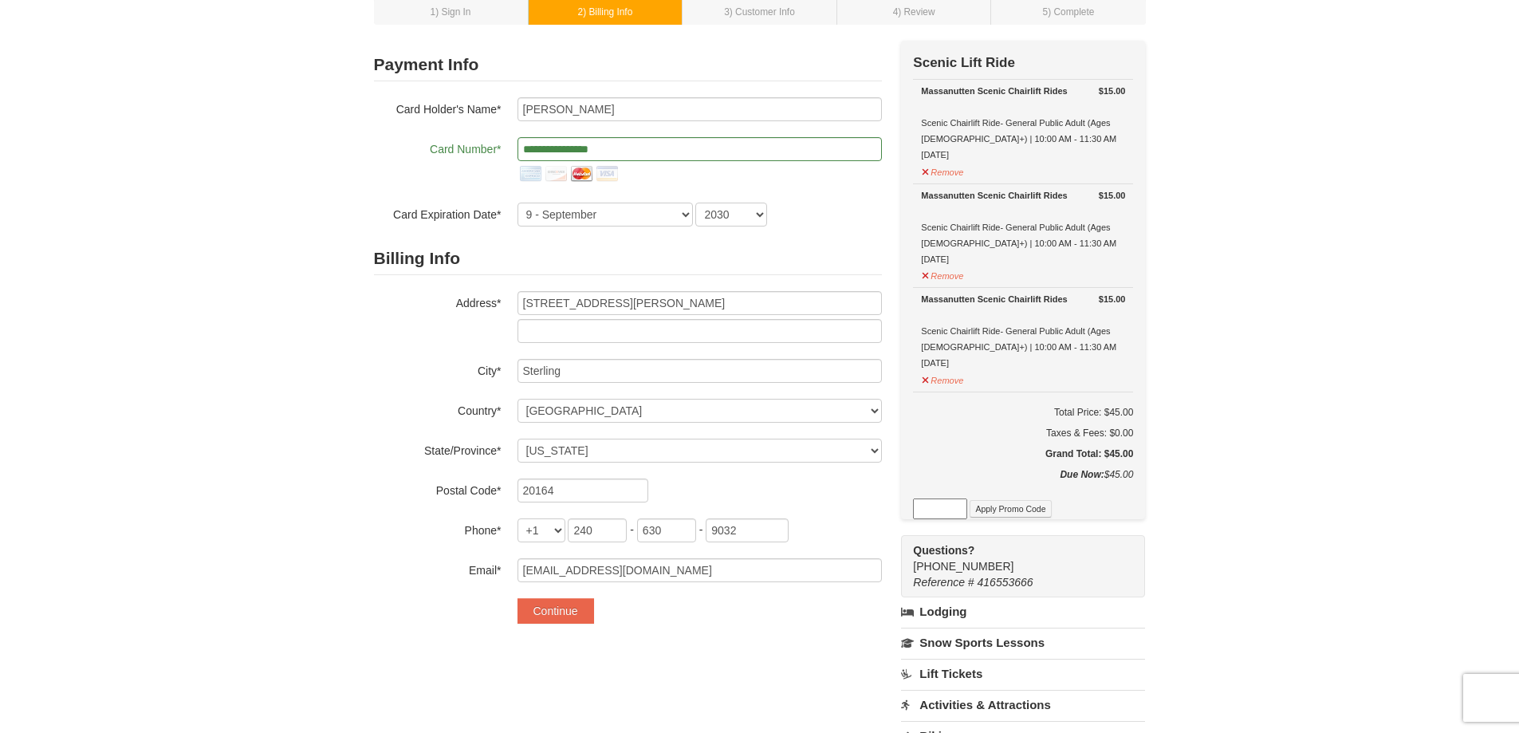
scroll to position [319, 0]
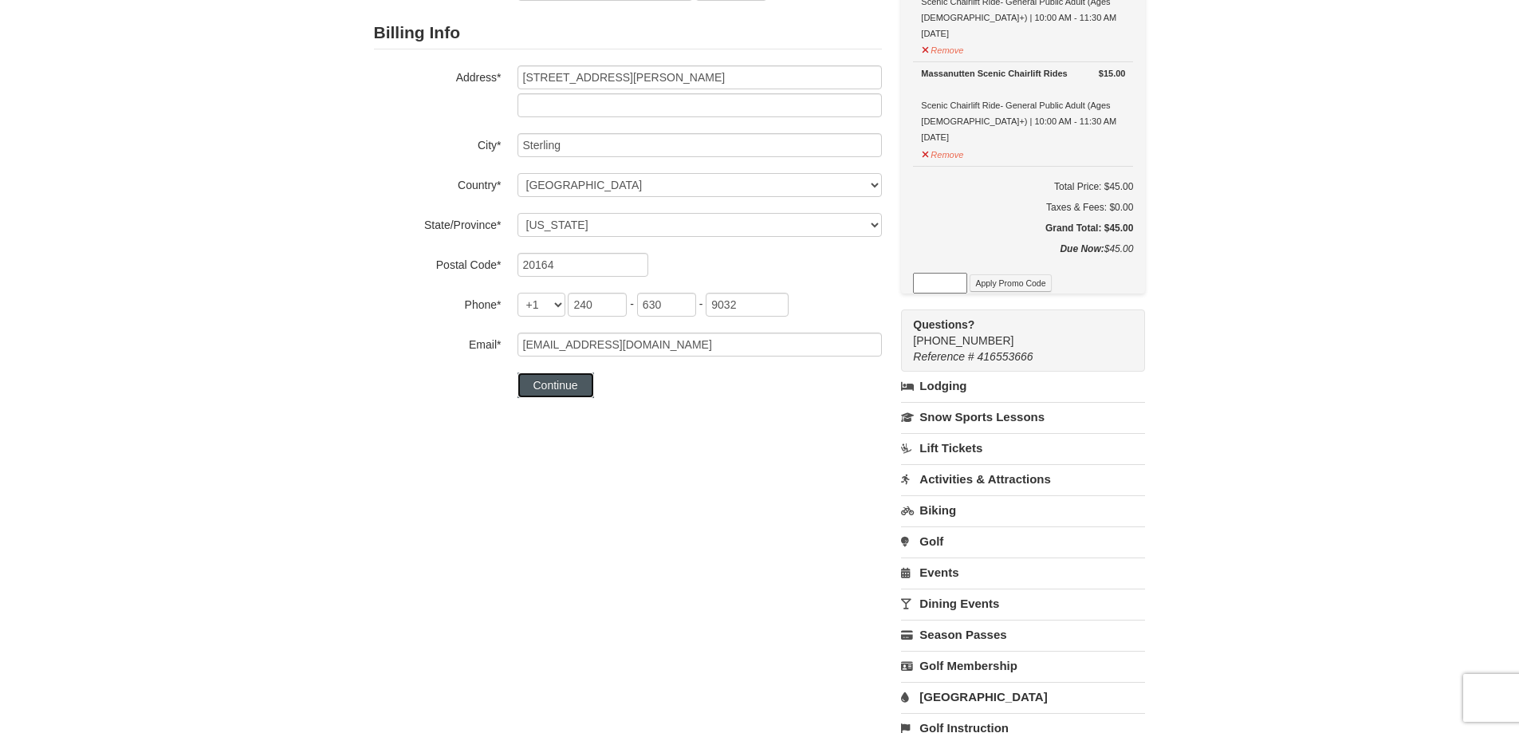
click at [554, 373] on button "Continue" at bounding box center [555, 385] width 77 height 26
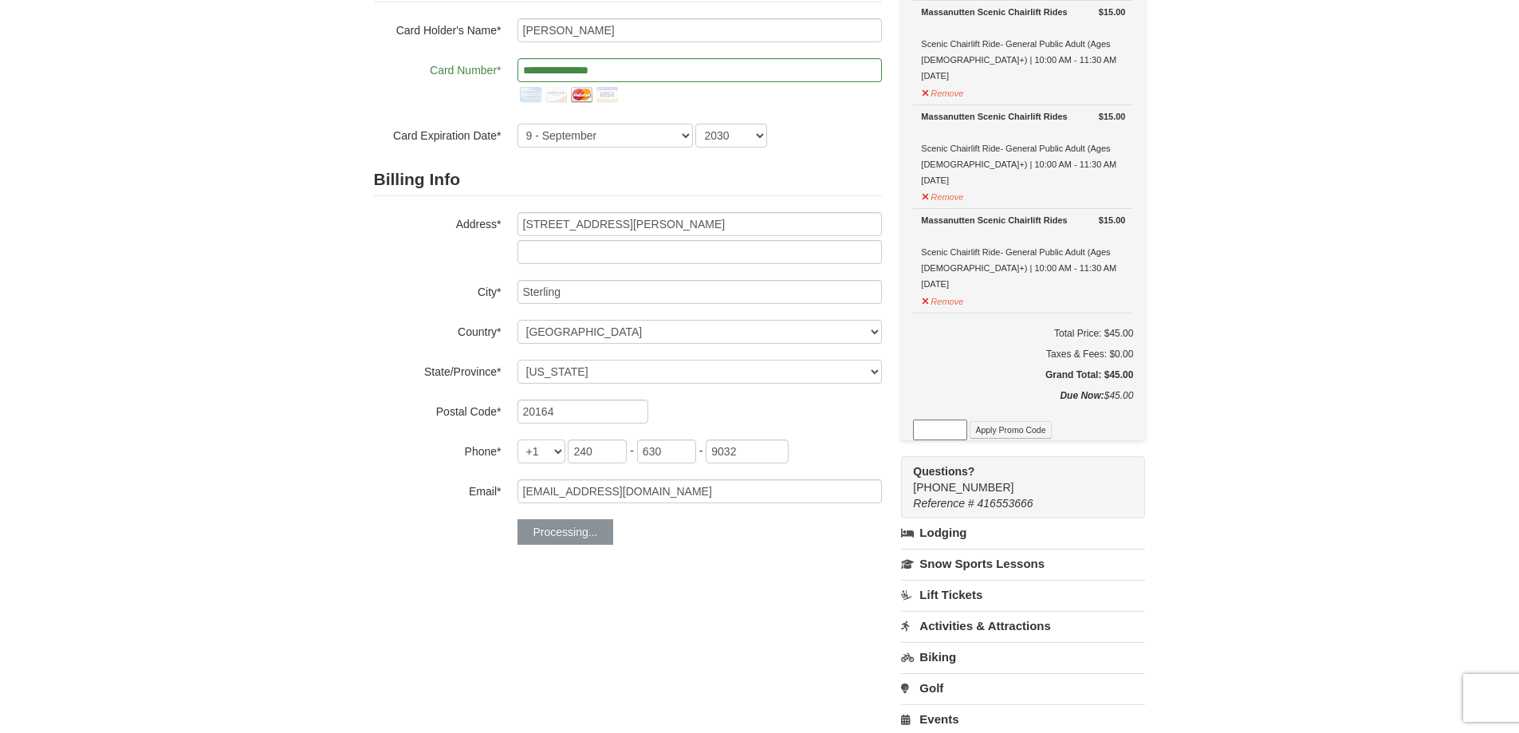
scroll to position [159, 0]
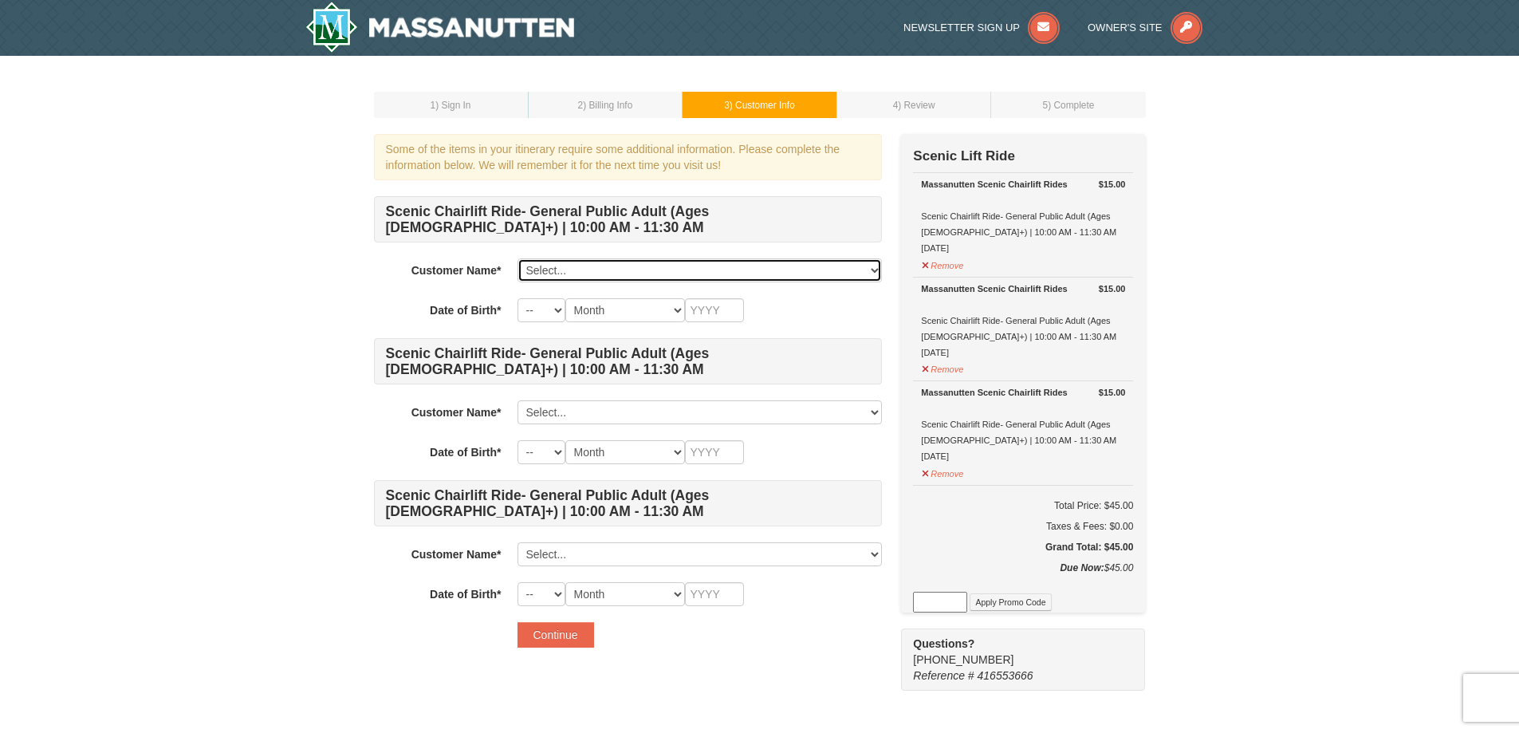
click at [546, 263] on select "Select... Emily Barrero Add New..." at bounding box center [699, 270] width 364 height 24
select select "28353759"
click at [517, 258] on select "Select... Emily Barrero Add New..." at bounding box center [699, 270] width 364 height 24
click at [532, 317] on select "-- 01 02 03 04 05 06 07 08 09 10 11 12 13 14 15 16 17 18 19 20 21 22 23 24 25 2…" at bounding box center [541, 310] width 48 height 24
click at [693, 597] on input "text" at bounding box center [714, 594] width 59 height 24
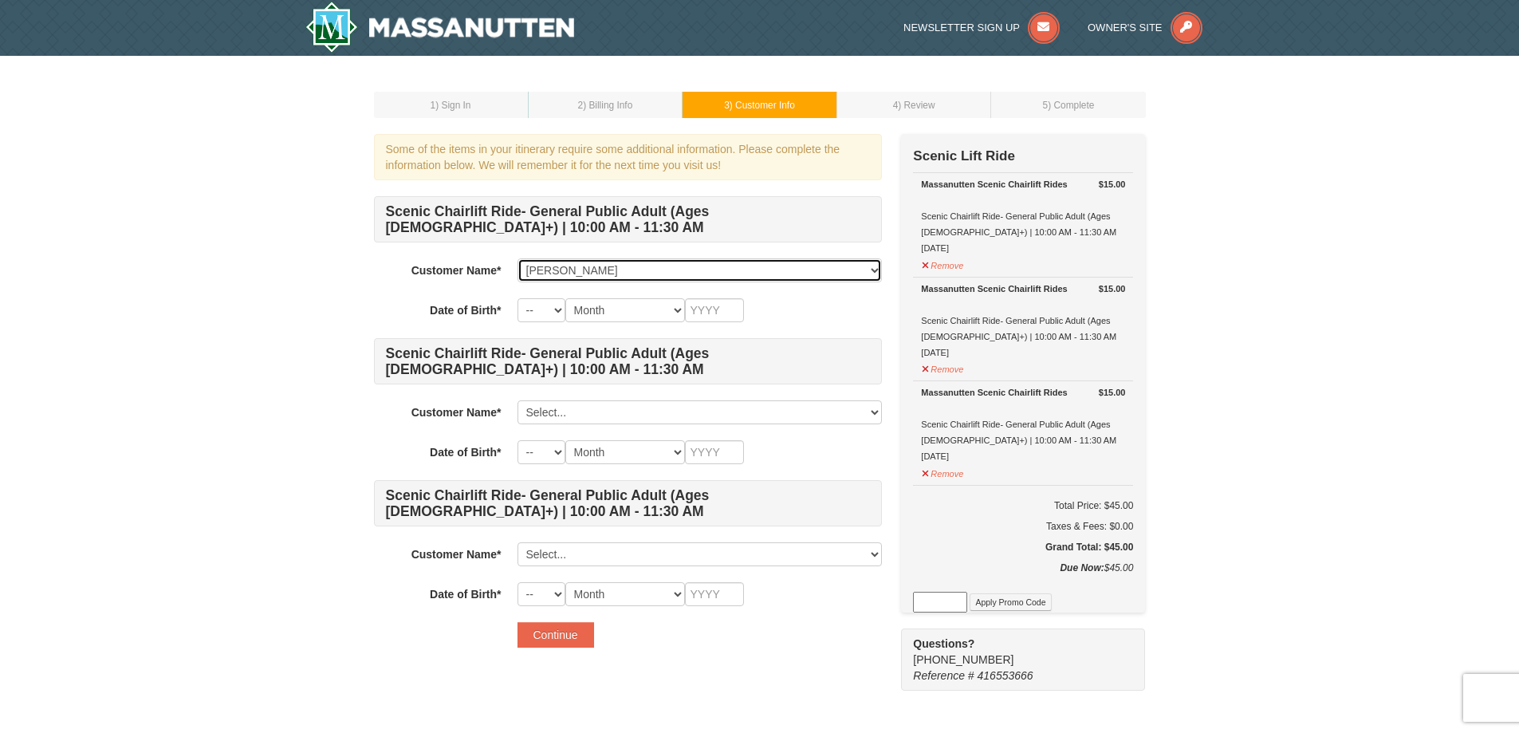
click at [604, 273] on select "Select... Emily Barrero Add New..." at bounding box center [699, 270] width 364 height 24
click at [517, 258] on select "Select... Emily Barrero Add New..." at bounding box center [699, 270] width 364 height 24
click at [562, 641] on button "Continue" at bounding box center [555, 635] width 77 height 26
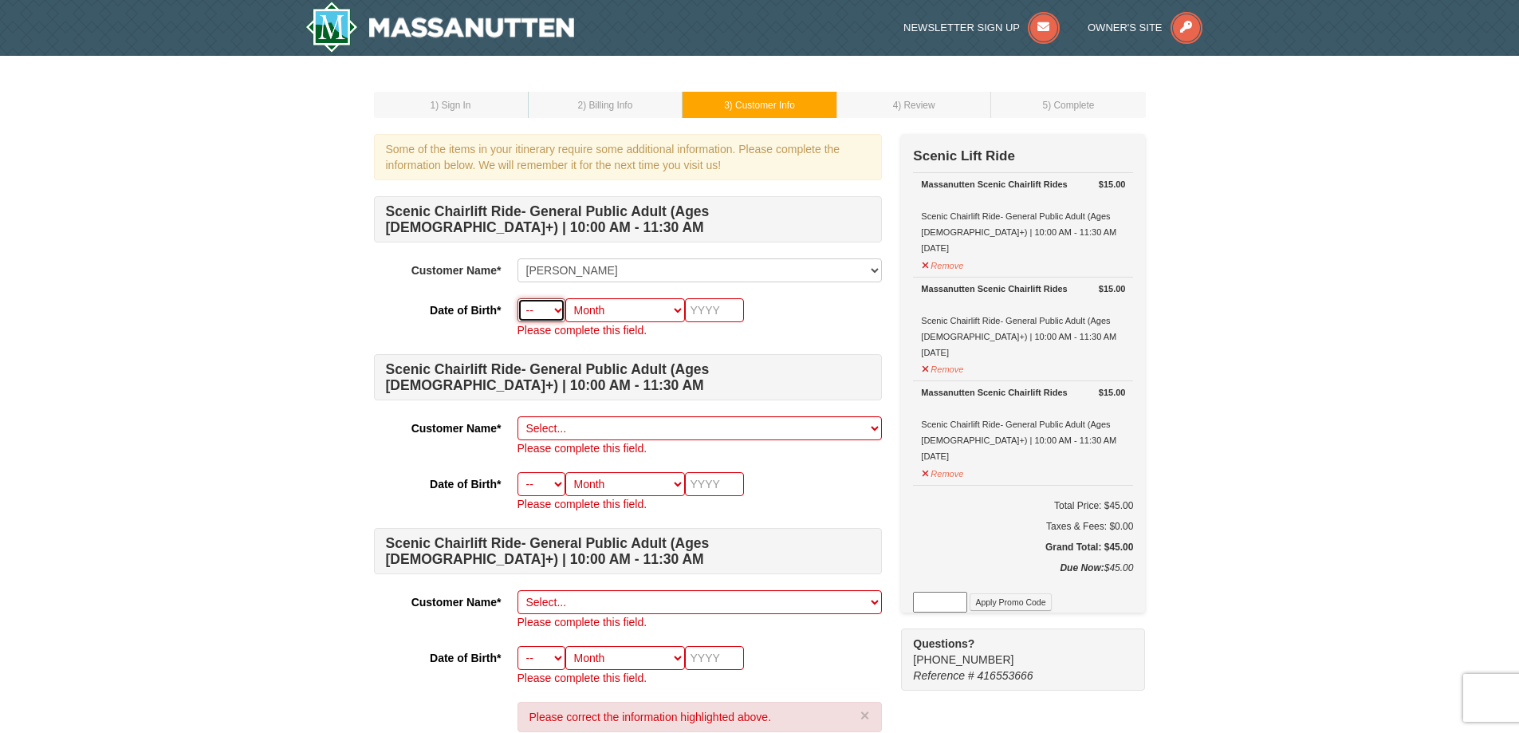
click at [552, 307] on select "-- 01 02 03 04 05 06 07 08 09 10 11 12 13 14 15 16 17 18 19 20 21 22 23 24 25 2…" at bounding box center [541, 310] width 48 height 24
click at [537, 304] on select "-- 01 02 03 04 05 06 07 08 09 10 11 12 13 14 15 16 17 18 19 20 21 22 23 24 25 2…" at bounding box center [541, 310] width 48 height 24
click at [517, 298] on select "-- 01 02 03 04 05 06 07 08 09 10 11 12 13 14 15 16 17 18 19 20 21 22 23 24 25 2…" at bounding box center [541, 310] width 48 height 24
click at [534, 309] on select "-- 01 02 03 04 05 06 07 08 09 10 11 12 13 14 15 16 17 18 19 20 21 22 23 24 25 2…" at bounding box center [541, 310] width 48 height 24
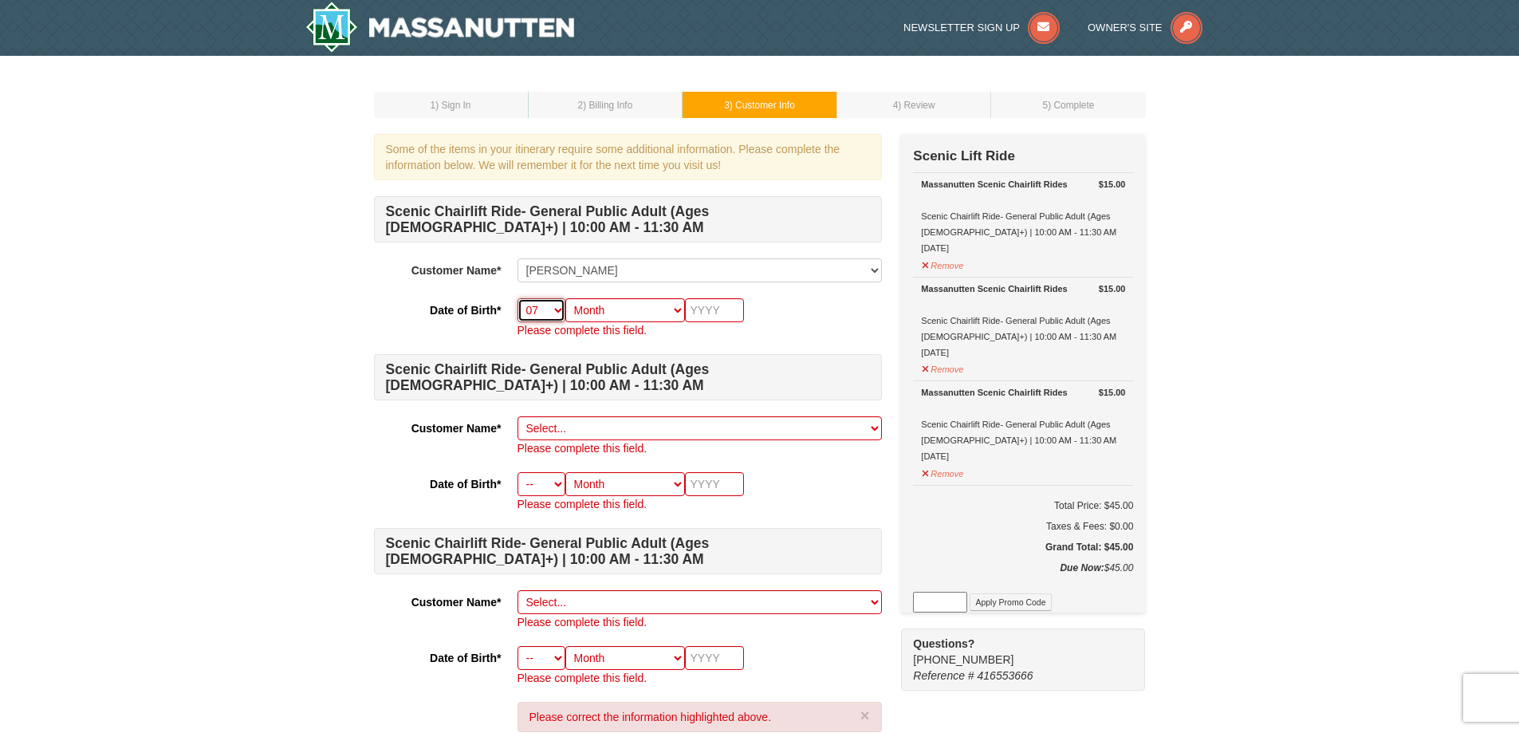
select select "20"
click at [517, 298] on select "-- 01 02 03 04 05 06 07 08 09 10 11 12 13 14 15 16 17 18 19 20 21 22 23 24 25 2…" at bounding box center [541, 310] width 48 height 24
click at [651, 303] on select "Month January February March April May June July August September October Novem…" at bounding box center [625, 310] width 120 height 24
select select "07"
click at [565, 298] on select "Month January February March April May June July August September October Novem…" at bounding box center [625, 310] width 120 height 24
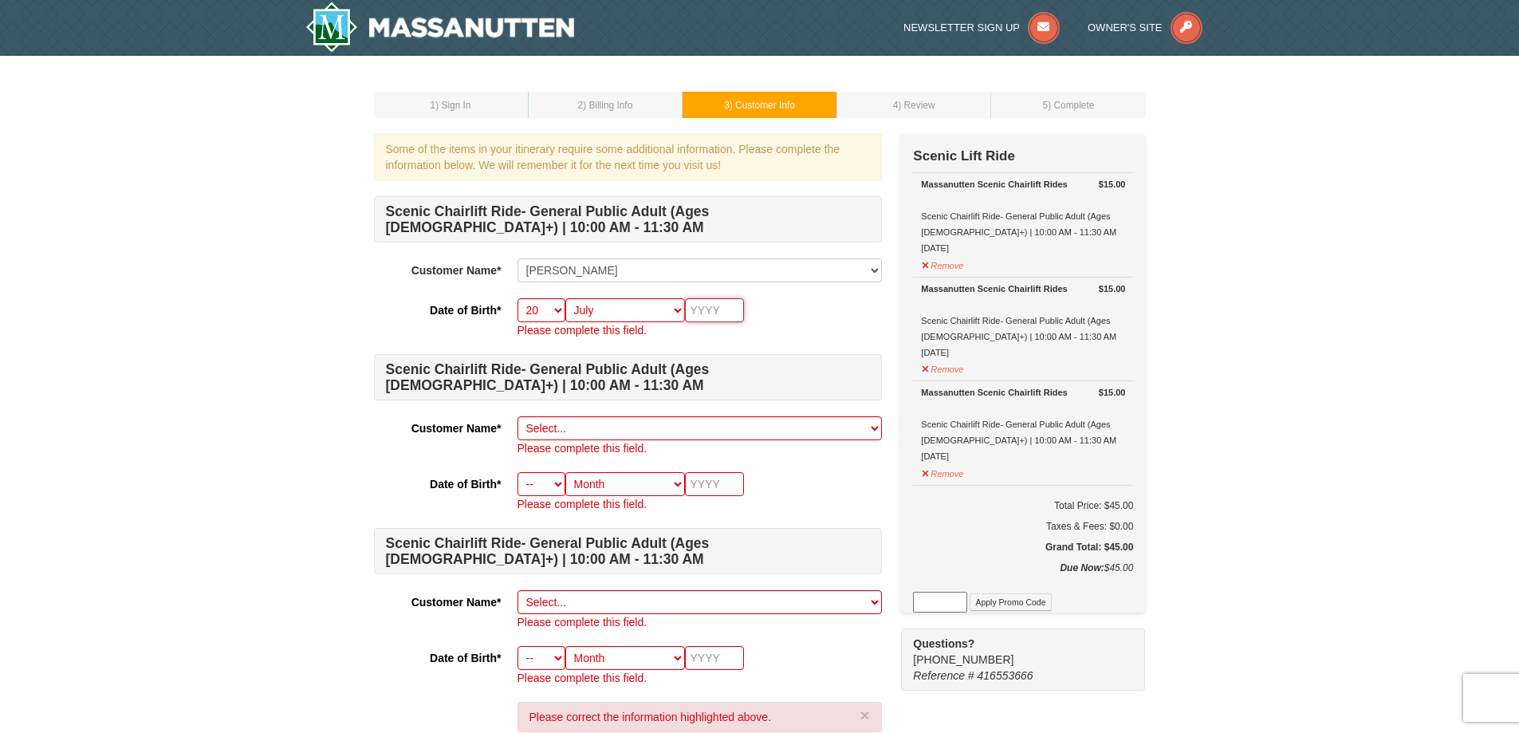
click at [725, 311] on input "text" at bounding box center [714, 310] width 59 height 24
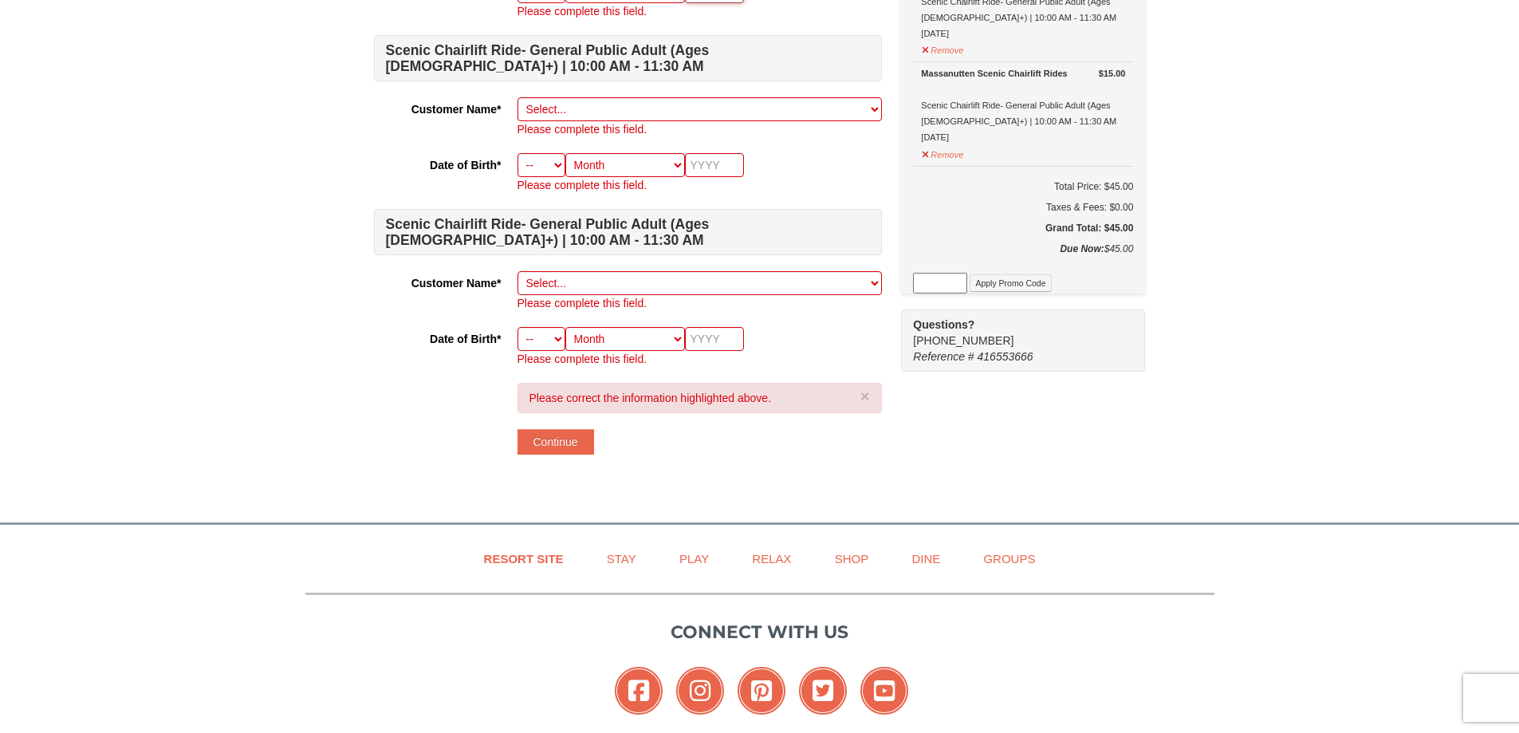
type input "1996"
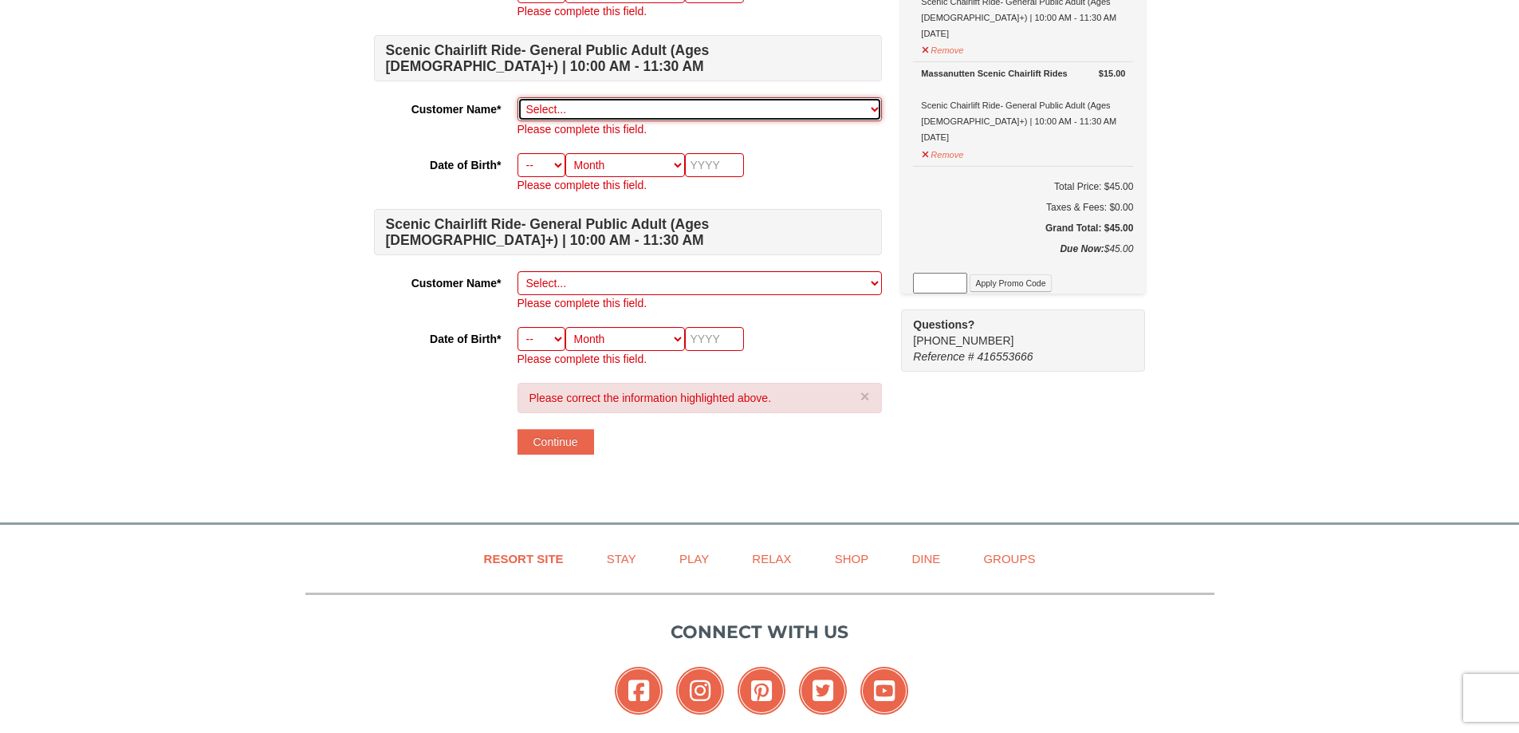
click at [670, 106] on select "Select... Emily Barrero Add New..." at bounding box center [699, 109] width 364 height 24
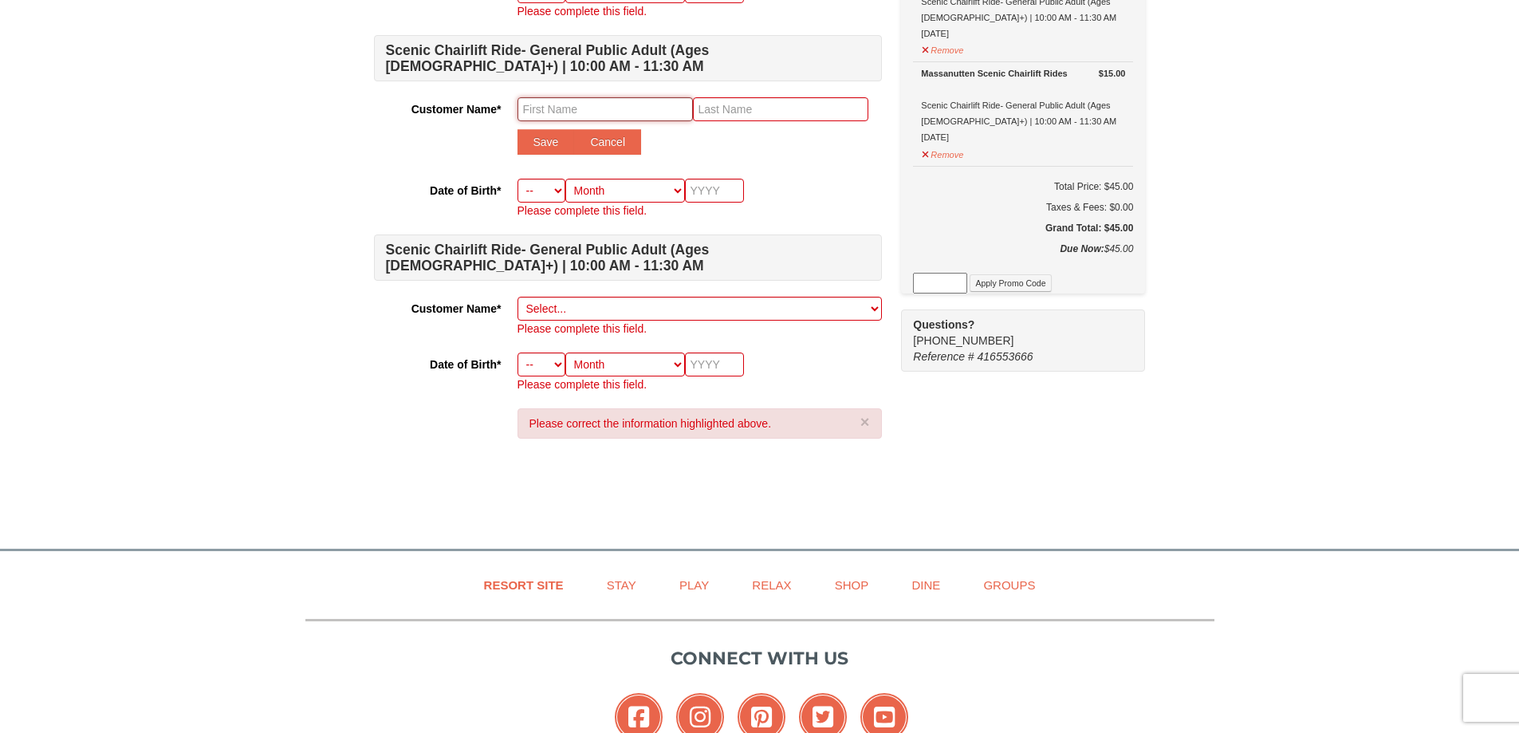
click at [634, 112] on input "text" at bounding box center [604, 109] width 175 height 24
type input "Cristhian"
type input "Ruiz"
click at [556, 143] on button "Save" at bounding box center [545, 142] width 57 height 26
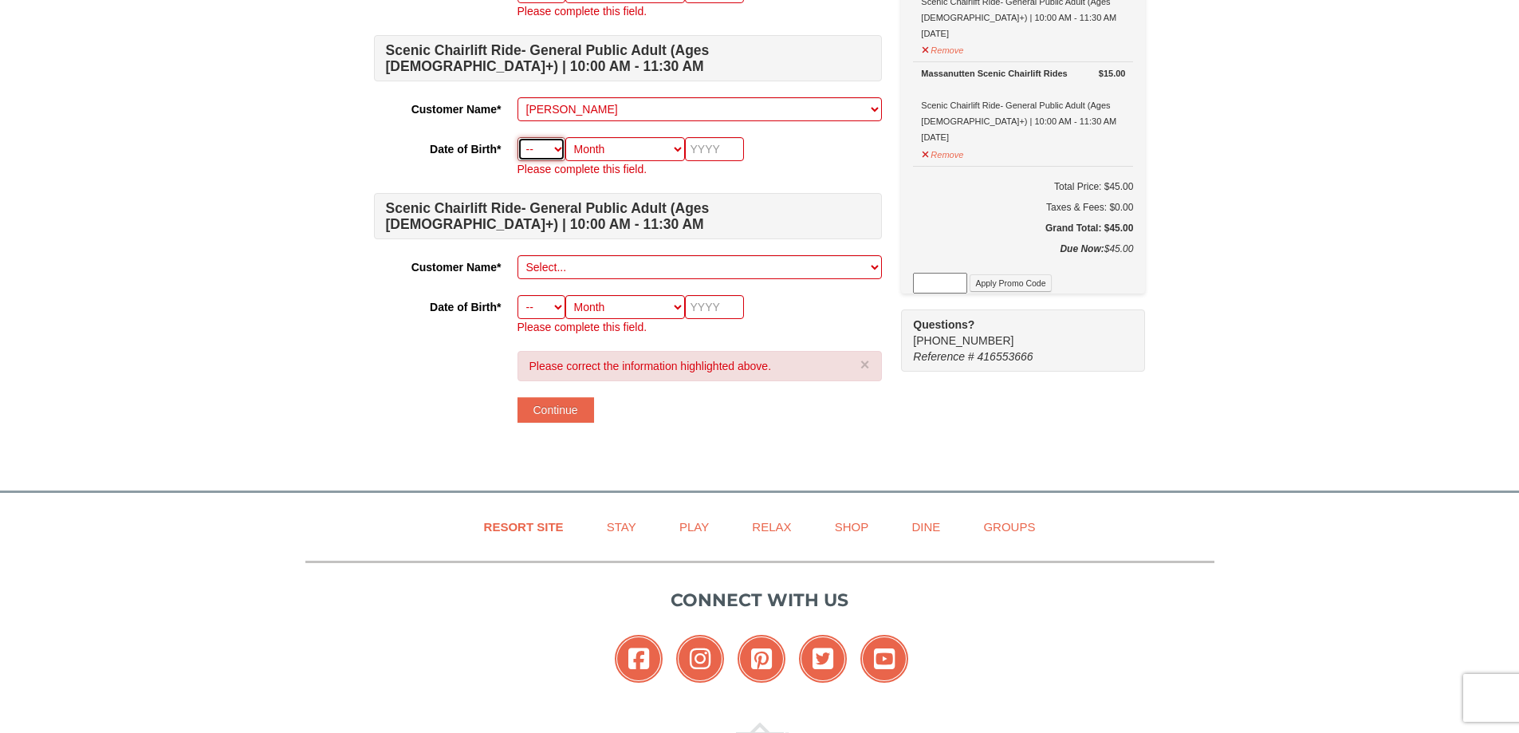
click at [538, 155] on select "-- 01 02 03 04 05 06 07 08 09 10 11 12 13 14 15 16 17 18 19 20 21 22 23 24 25 2…" at bounding box center [541, 149] width 48 height 24
select select "03"
click at [517, 137] on select "-- 01 02 03 04 05 06 07 08 09 10 11 12 13 14 15 16 17 18 19 20 21 22 23 24 25 2…" at bounding box center [541, 149] width 48 height 24
click at [602, 148] on select "Month January February March April May June July August September October Novem…" at bounding box center [625, 149] width 120 height 24
select select "03"
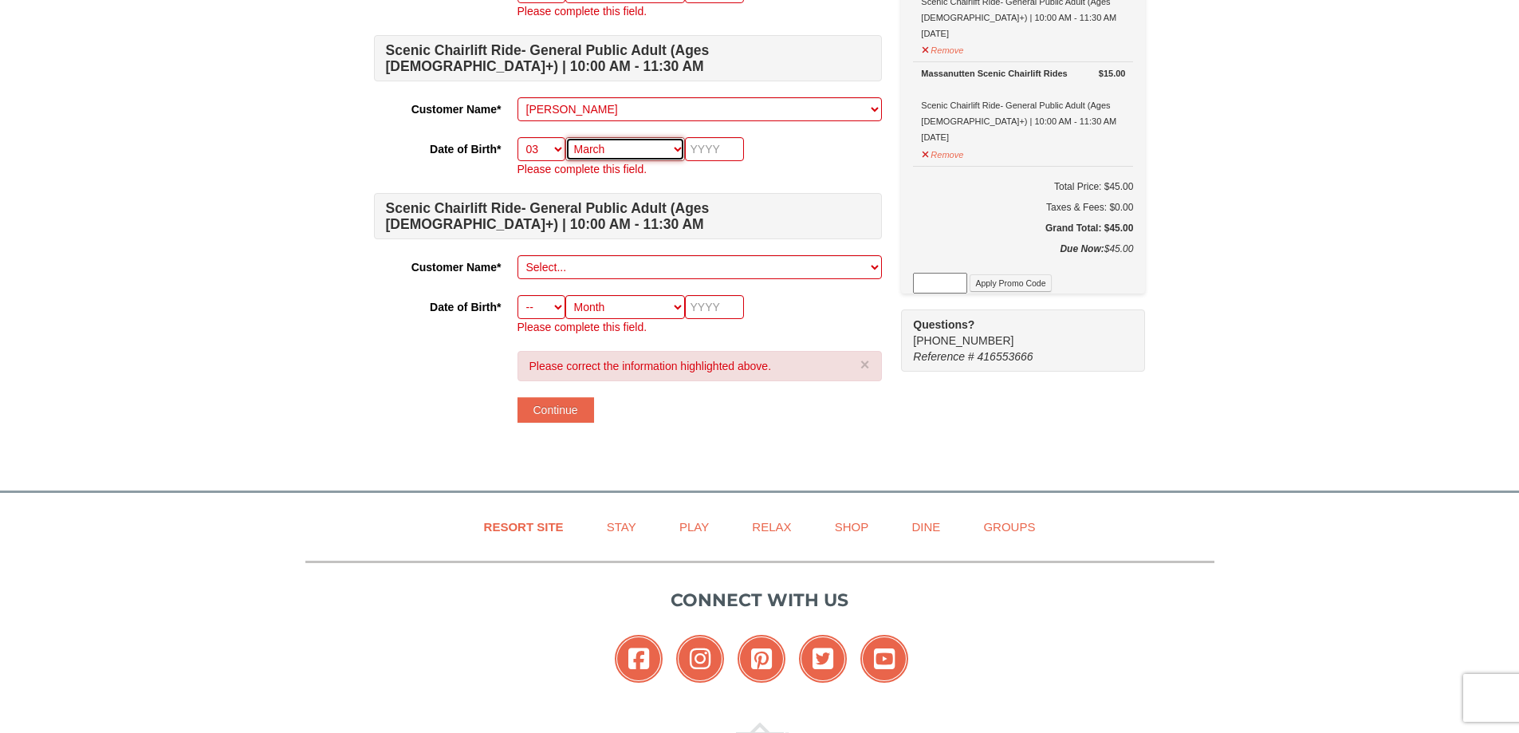
click at [565, 137] on select "Month January February March April May June July August September October Novem…" at bounding box center [625, 149] width 120 height 24
click at [736, 128] on div "Scenic Chairlift Ride- General Public Adult (Ages 13+) | 10:00 AM - 11:30 AM Cu…" at bounding box center [628, 106] width 508 height 458
click at [721, 148] on input "text" at bounding box center [714, 149] width 59 height 24
type input "2000"
click at [761, 143] on div "-- 01 02 03 04 05 06 07 08 09 10 11 12 13 14 15 16 17 18 19 20 21 22 23 24 25 2…" at bounding box center [699, 157] width 364 height 40
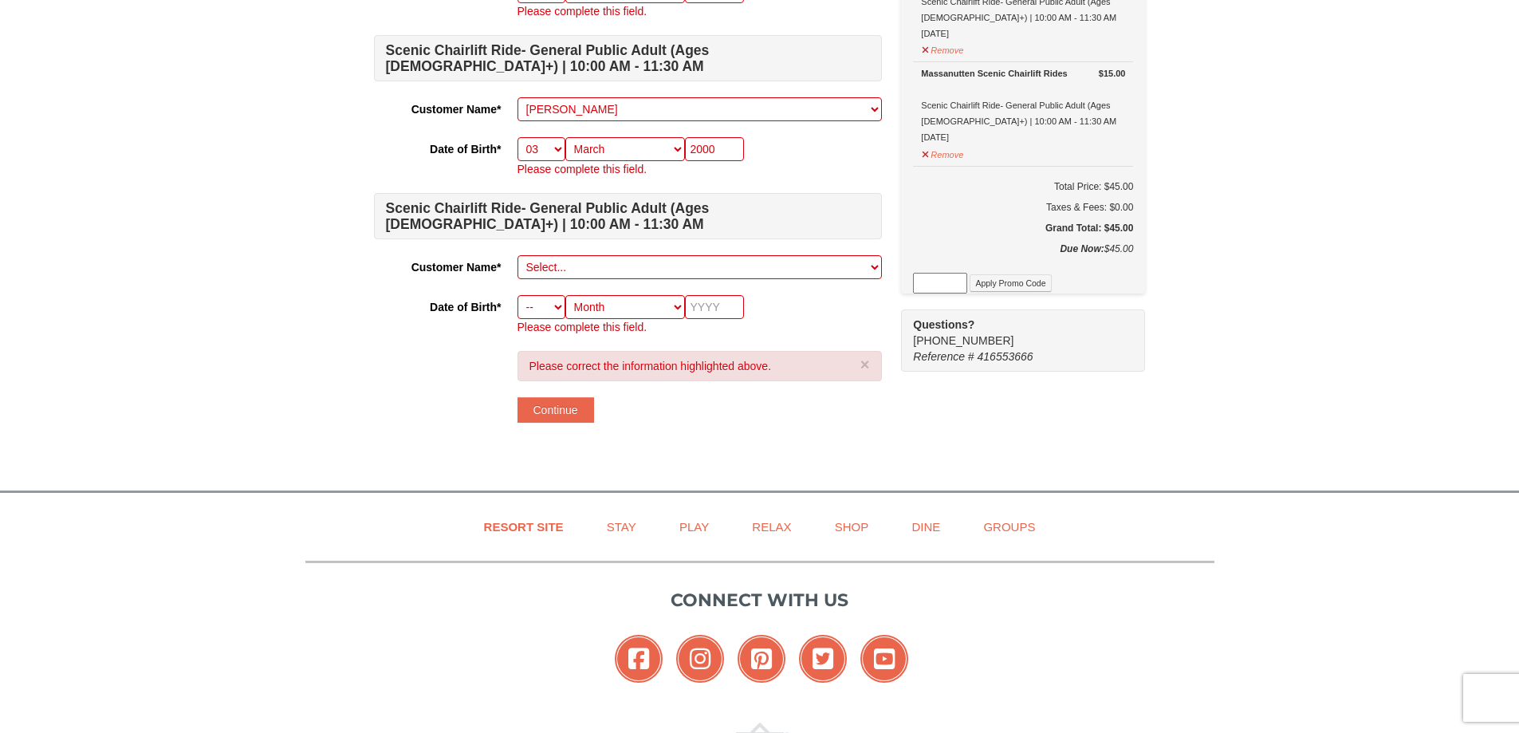
drag, startPoint x: 541, startPoint y: 289, endPoint x: 546, endPoint y: 282, distance: 8.5
click at [543, 286] on div "Scenic Chairlift Ride- General Public Adult (Ages 13+) | 10:00 AM - 11:30 AM Cu…" at bounding box center [628, 106] width 508 height 458
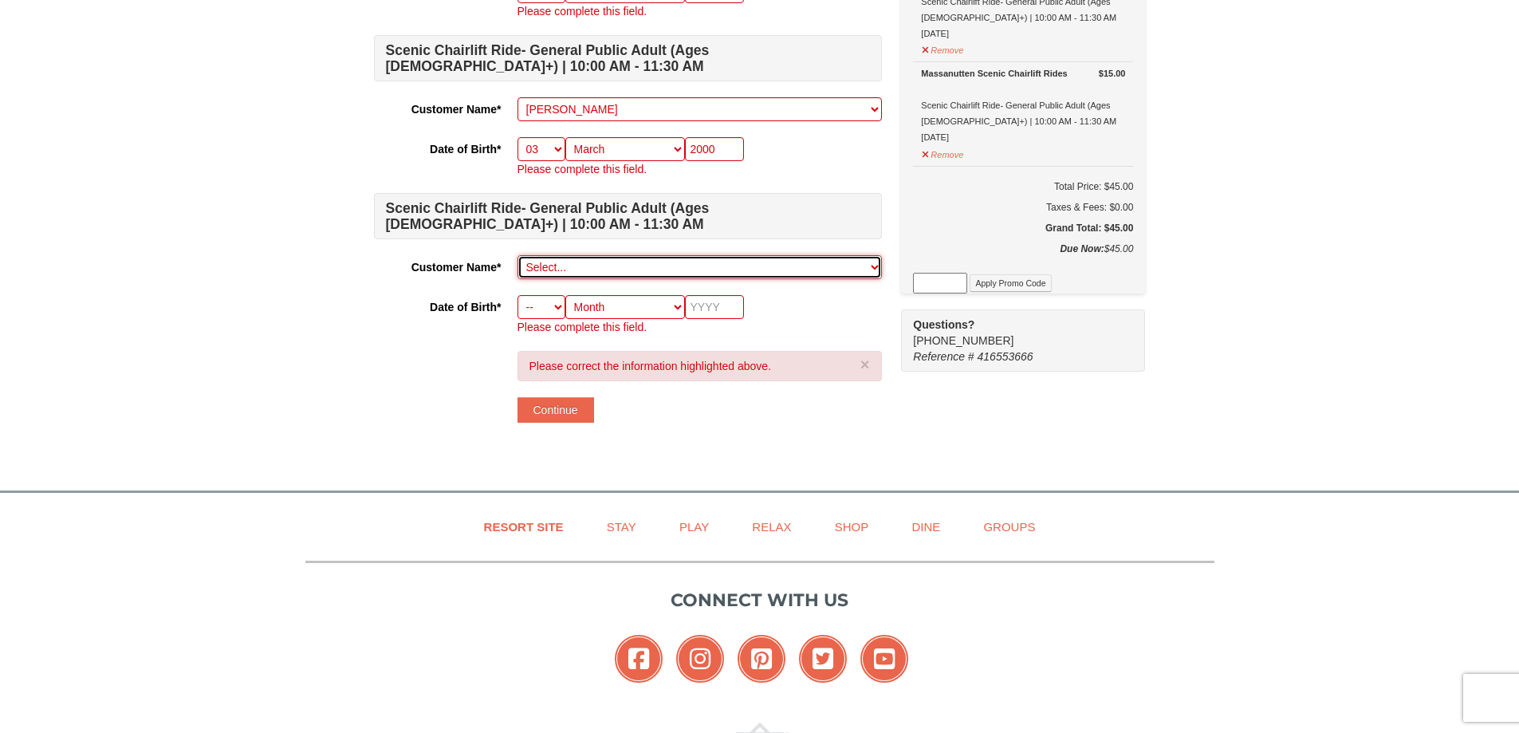
click at [550, 278] on select "Select... Emily Barrero Cristhian Ruiz Add New..." at bounding box center [699, 267] width 364 height 24
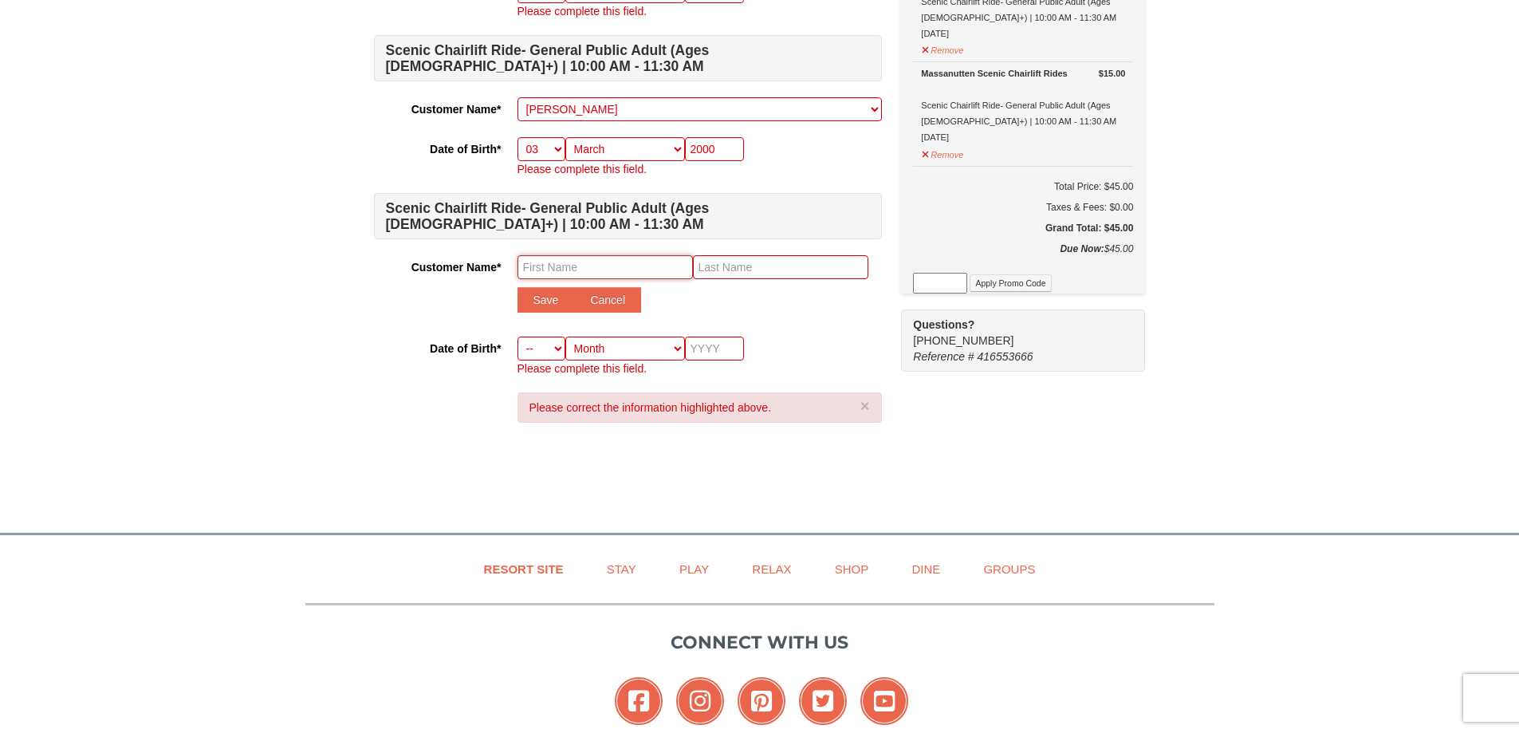
click at [583, 264] on input "text" at bounding box center [604, 267] width 175 height 24
type input "Pedro"
click at [741, 255] on input "text" at bounding box center [780, 267] width 175 height 24
click at [741, 261] on input "text" at bounding box center [780, 267] width 175 height 24
type input "p"
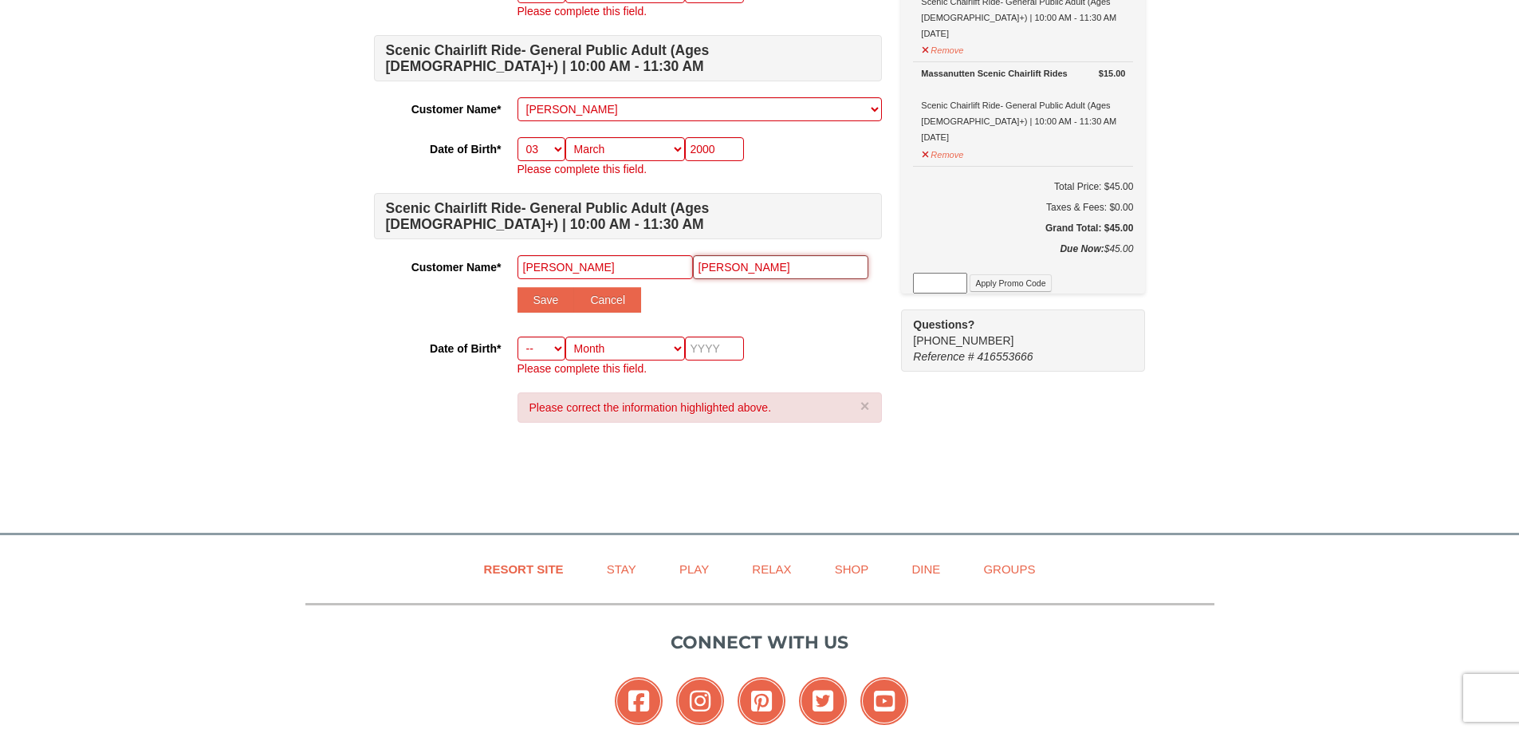
type input "Portillo"
click at [471, 319] on div "Scenic Chairlift Ride- General Public Adult (Ages 13+) | 10:00 AM - 11:30 AM Cu…" at bounding box center [628, 126] width 508 height 499
click at [553, 298] on button "Save" at bounding box center [545, 300] width 57 height 26
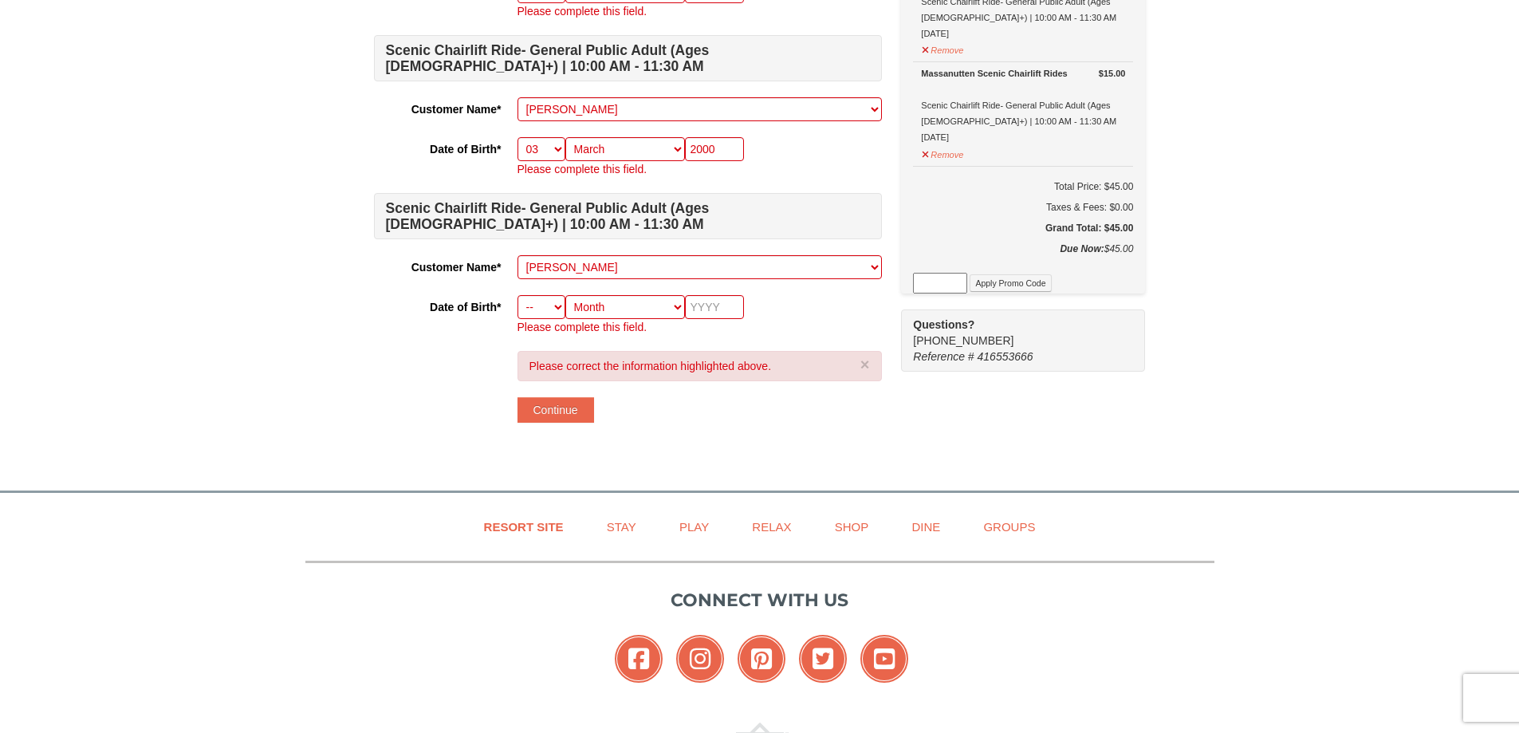
click at [548, 339] on form "Scenic Chairlift Ride- General Public Adult (Ages 13+) | 10:00 AM - 11:30 AM Cu…" at bounding box center [628, 149] width 508 height 545
click at [546, 309] on select "-- 01 02 03 04 05 06 07 08 09 10 11 12 13 14 15 16 17 18 19 20 21 22 23 24 25 2…" at bounding box center [541, 307] width 48 height 24
click at [517, 295] on select "-- 01 02 03 04 05 06 07 08 09 10 11 12 13 14 15 16 17 18 19 20 21 22 23 24 25 2…" at bounding box center [541, 307] width 48 height 24
click at [594, 320] on p "Please complete this field." at bounding box center [699, 327] width 364 height 16
click at [601, 313] on select "Month January February March April May June July August September October Novem…" at bounding box center [625, 307] width 120 height 24
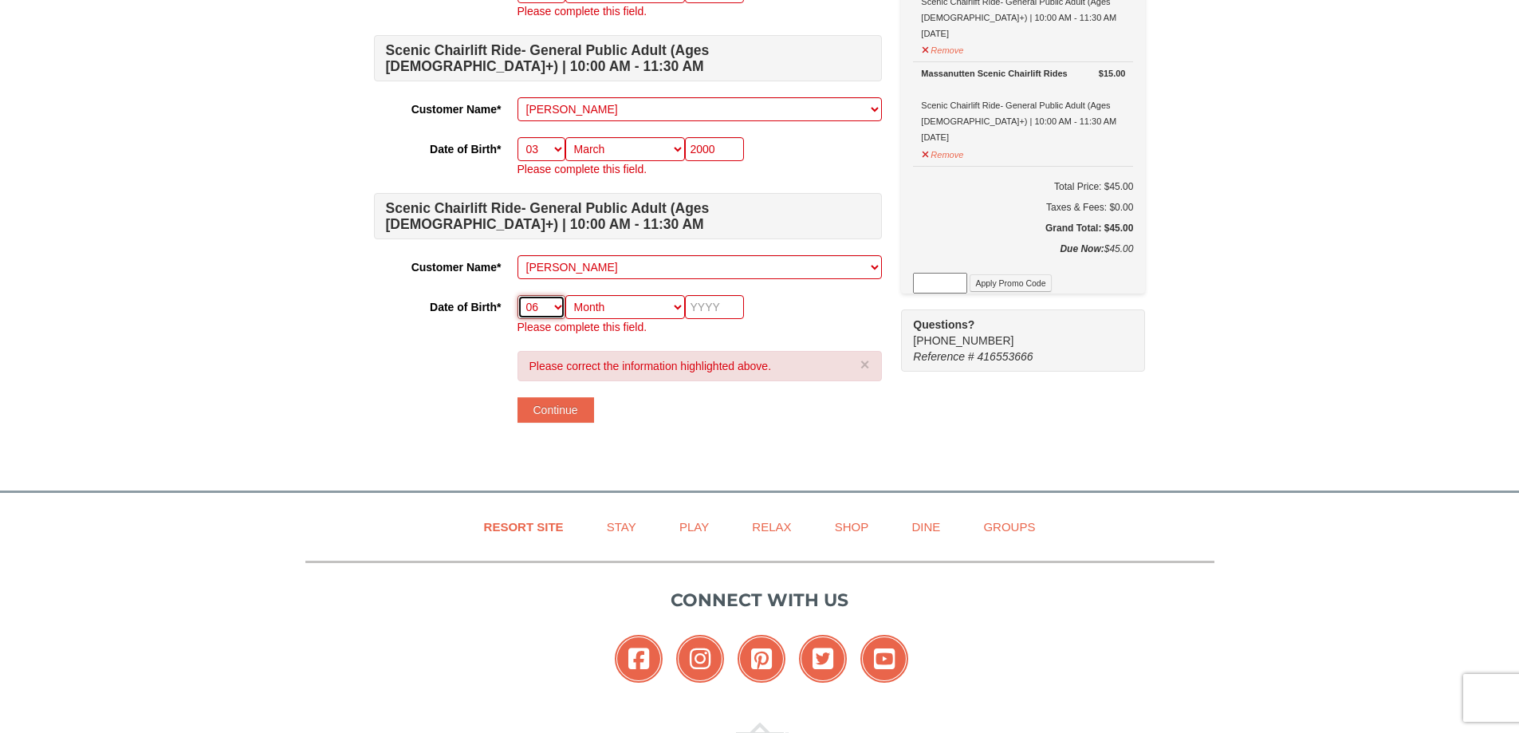
click at [556, 308] on select "-- 01 02 03 04 05 06 07 08 09 10 11 12 13 14 15 16 17 18 19 20 21 22 23 24 25 2…" at bounding box center [541, 307] width 48 height 24
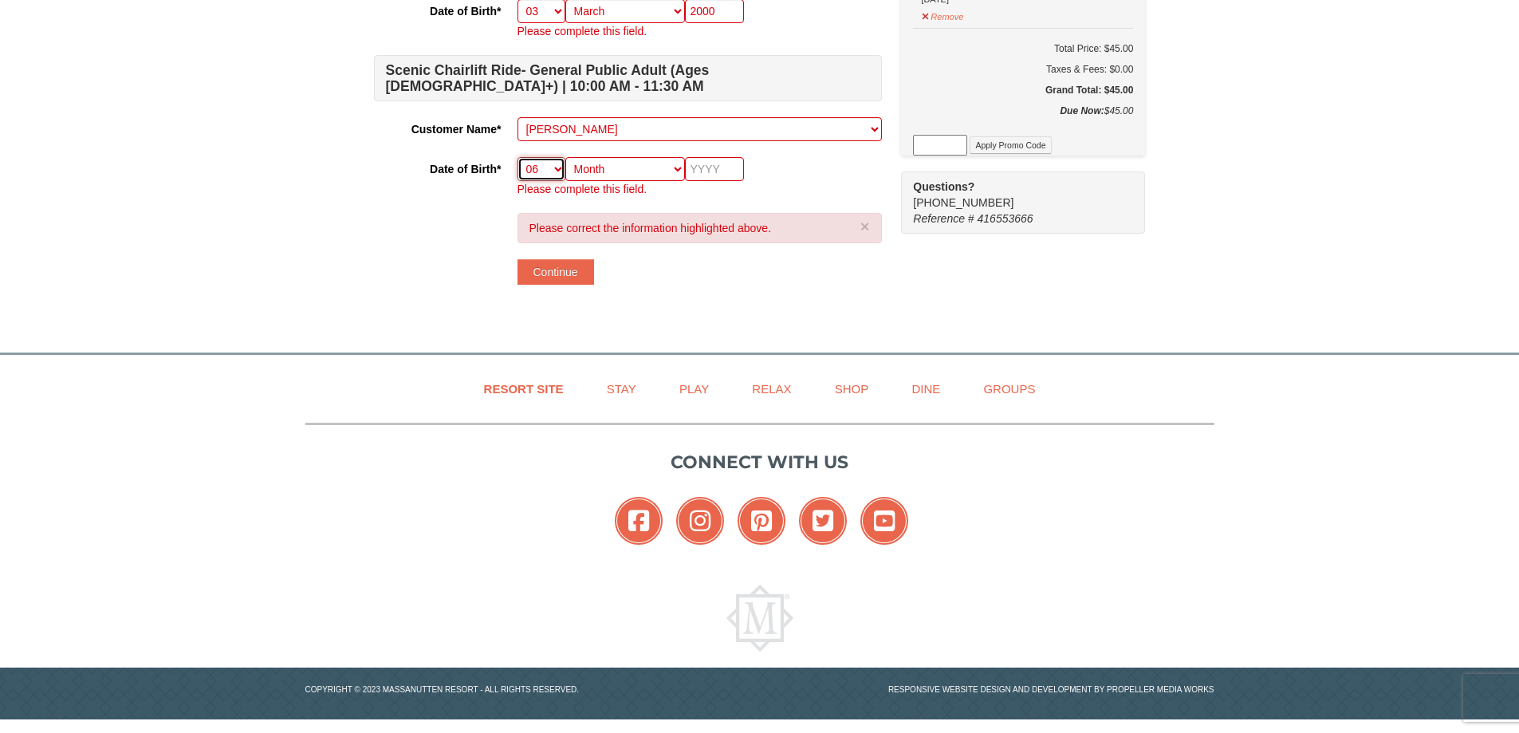
scroll to position [459, 0]
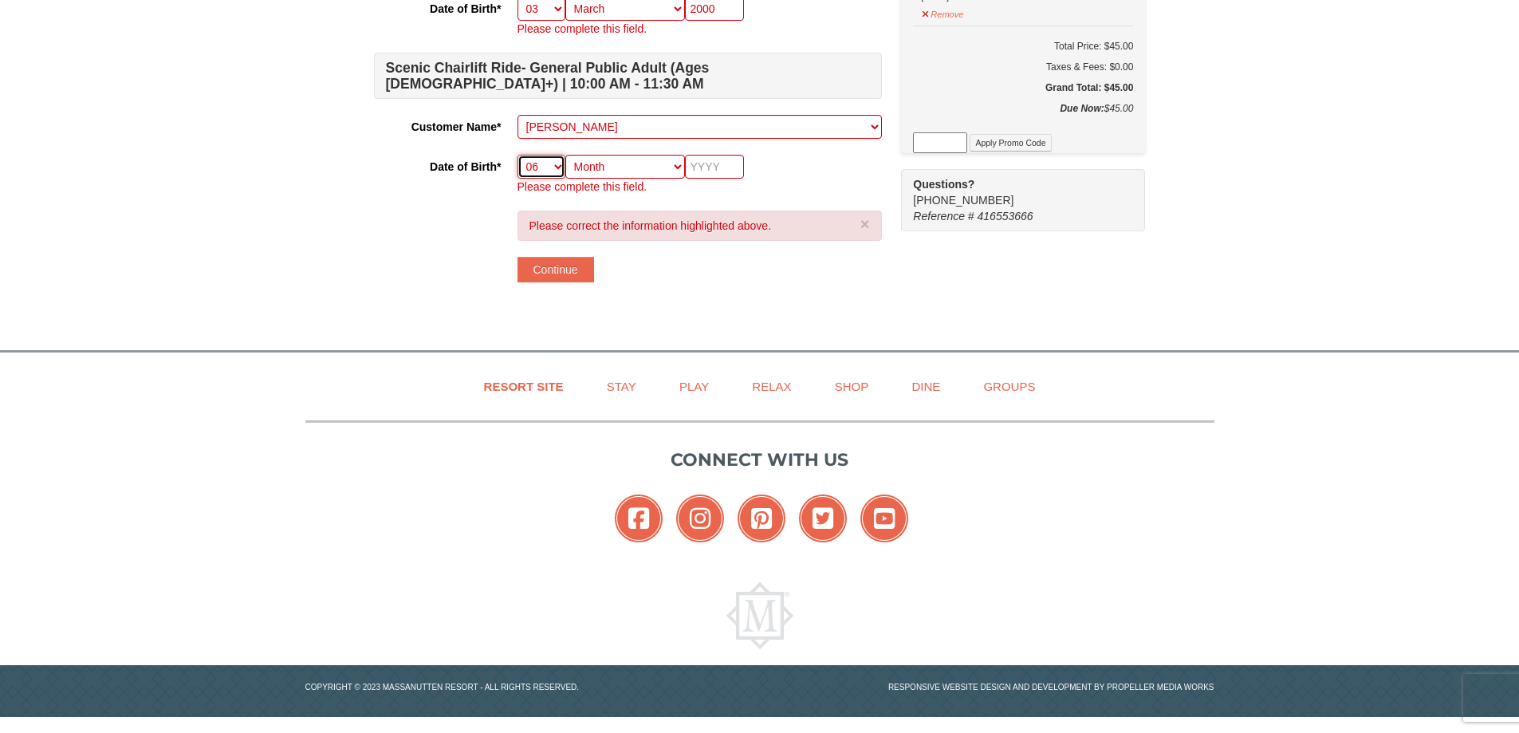
click at [544, 178] on select "-- 01 02 03 04 05 06 07 08 09 10 11 12 13 14 15 16 17 18 19 20 21 22 23 24 25 2…" at bounding box center [541, 167] width 48 height 24
select select "29"
click at [517, 155] on select "-- 01 02 03 04 05 06 07 08 09 10 11 12 13 14 15 16 17 18 19 20 21 22 23 24 25 2…" at bounding box center [541, 167] width 48 height 24
click at [619, 174] on select "Month January February March April May June July August September October Novem…" at bounding box center [625, 167] width 120 height 24
select select "06"
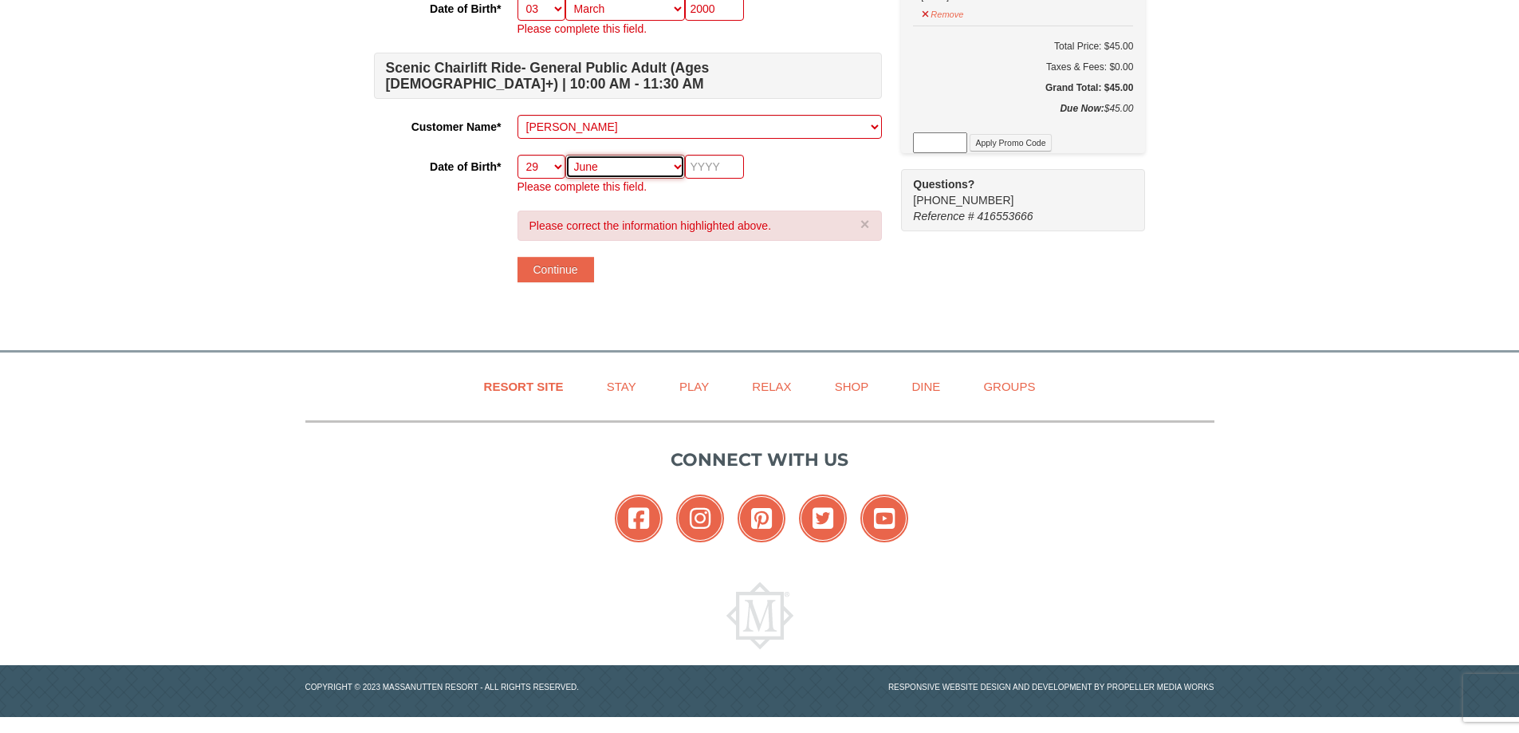
click at [565, 155] on select "Month January February March April May June July August September October Novem…" at bounding box center [625, 167] width 120 height 24
click at [692, 170] on input "text" at bounding box center [714, 167] width 59 height 24
type input "1984"
click at [784, 155] on div "-- 01 02 03 04 05 06 07 08 09 10 11 12 13 14 15 16 17 18 19 20 21 22 23 24 25 2…" at bounding box center [699, 175] width 364 height 40
click at [567, 277] on button "Continue" at bounding box center [555, 270] width 77 height 26
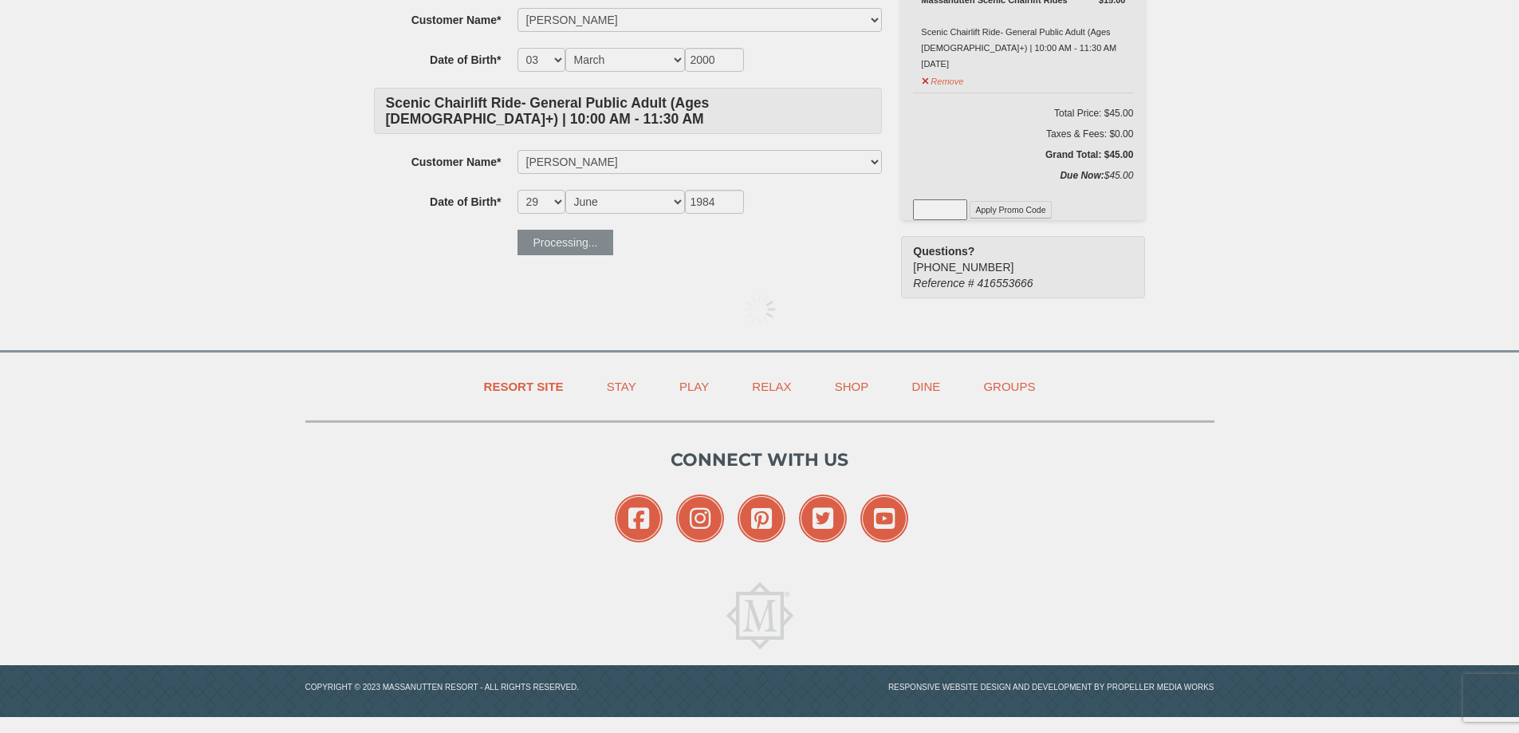
scroll to position [394, 0]
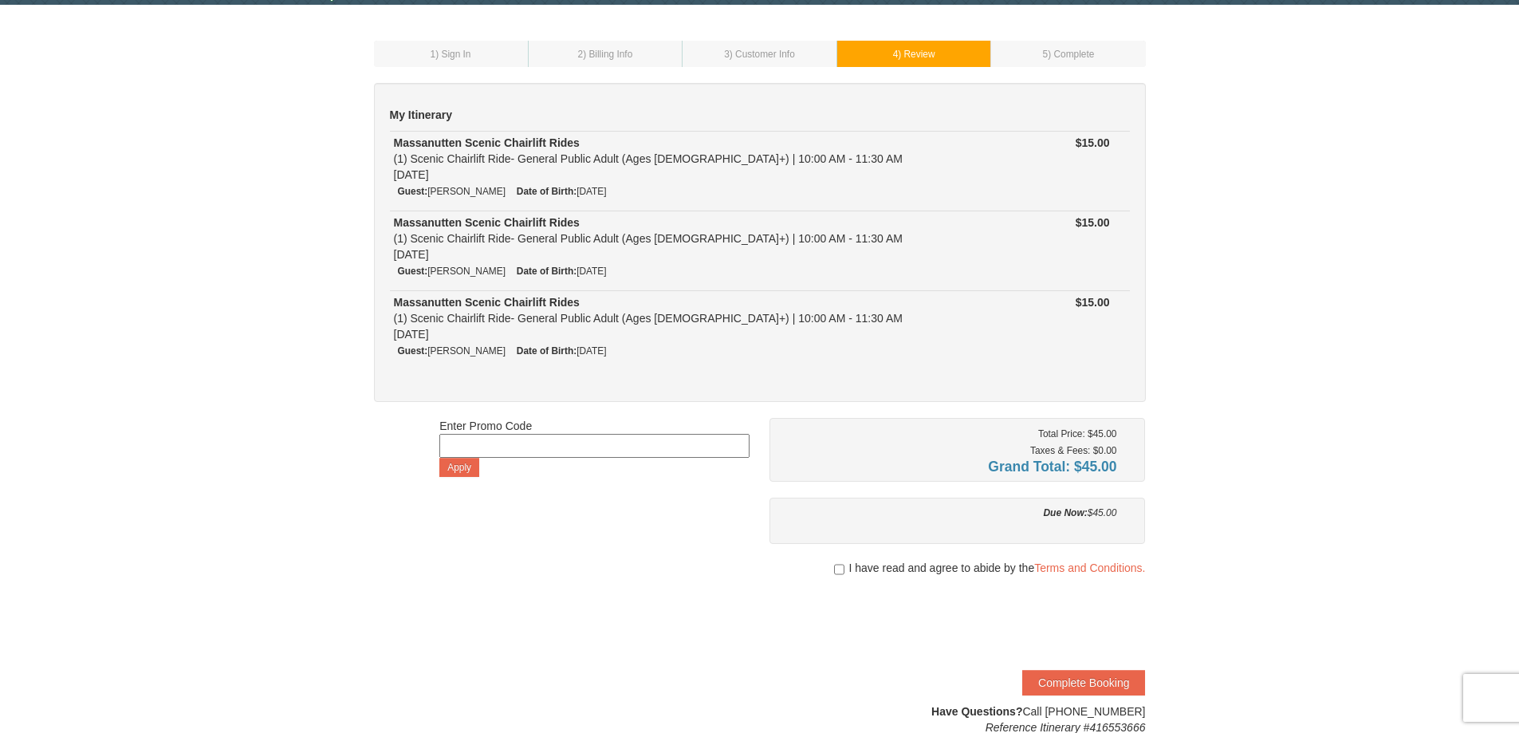
scroll to position [80, 0]
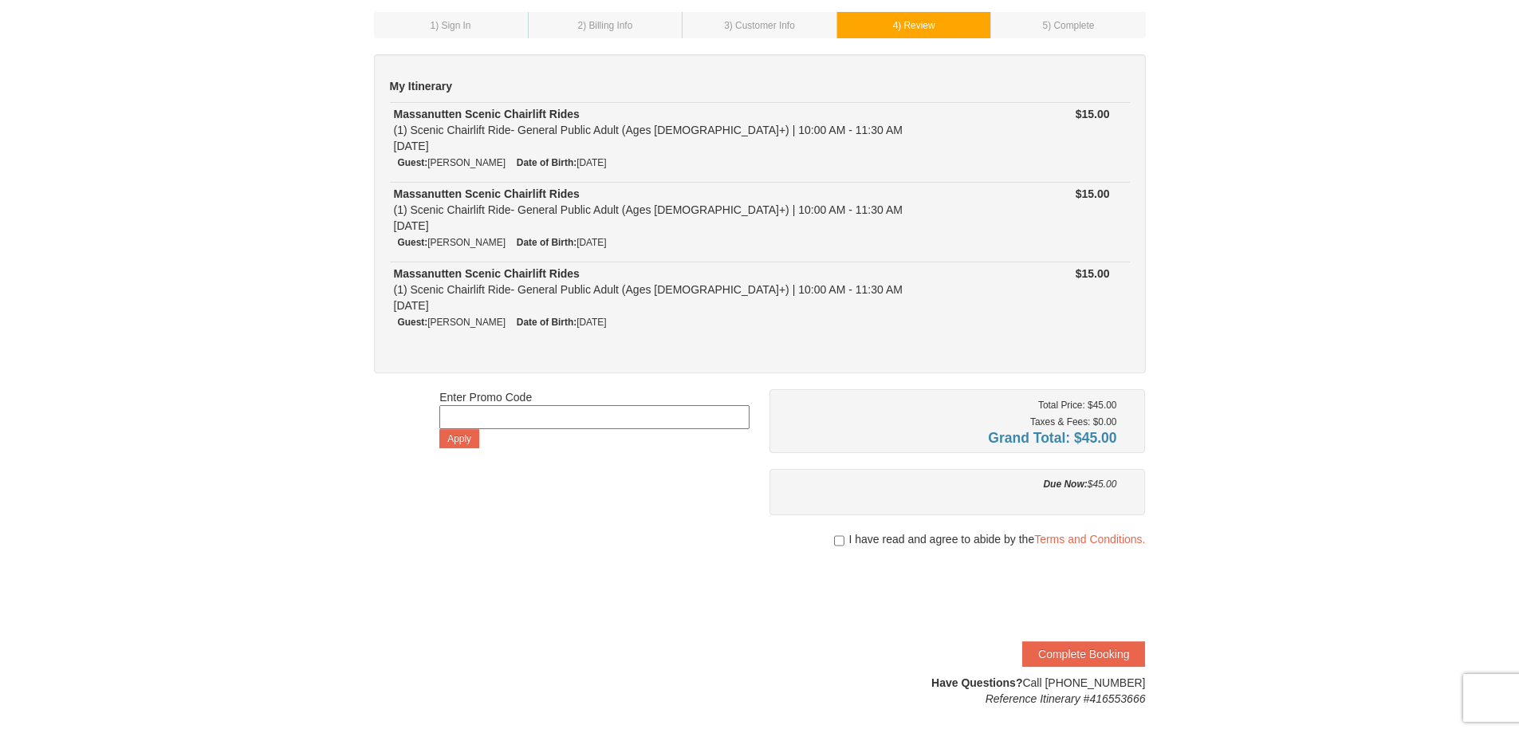
click at [843, 540] on div "I have read and agree to abide by the Terms and Conditions." at bounding box center [957, 539] width 376 height 16
click at [840, 539] on input "checkbox" at bounding box center [839, 540] width 10 height 13
checkbox input "true"
drag, startPoint x: 1099, startPoint y: 649, endPoint x: 848, endPoint y: 419, distance: 340.3
click at [846, 435] on div "Total Price: $45.00 Taxes & Fees: $0.00 Grand Total: $45.00 Due Now: $45.00 I h…" at bounding box center [957, 547] width 376 height 317
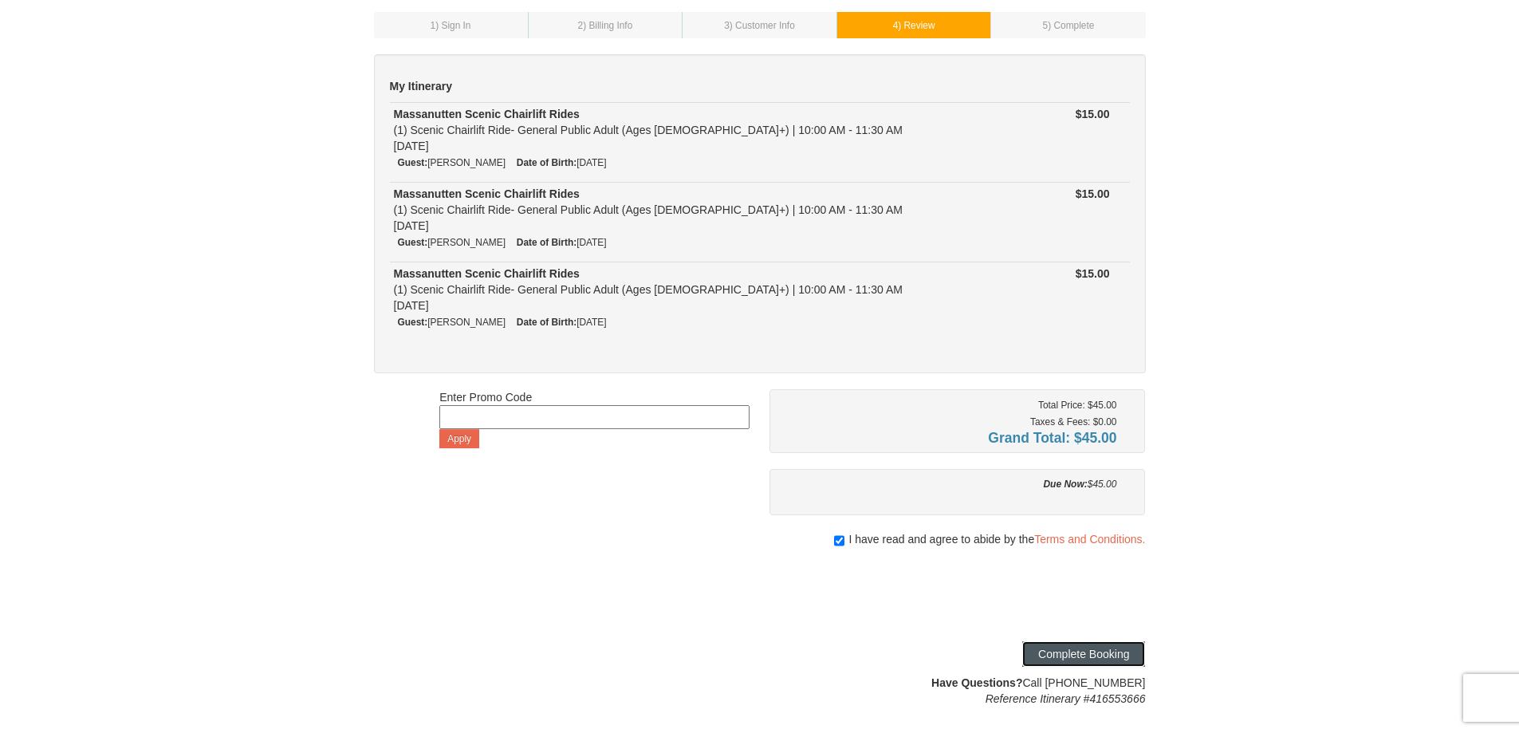
click at [1087, 649] on button "Complete Booking" at bounding box center [1083, 654] width 123 height 26
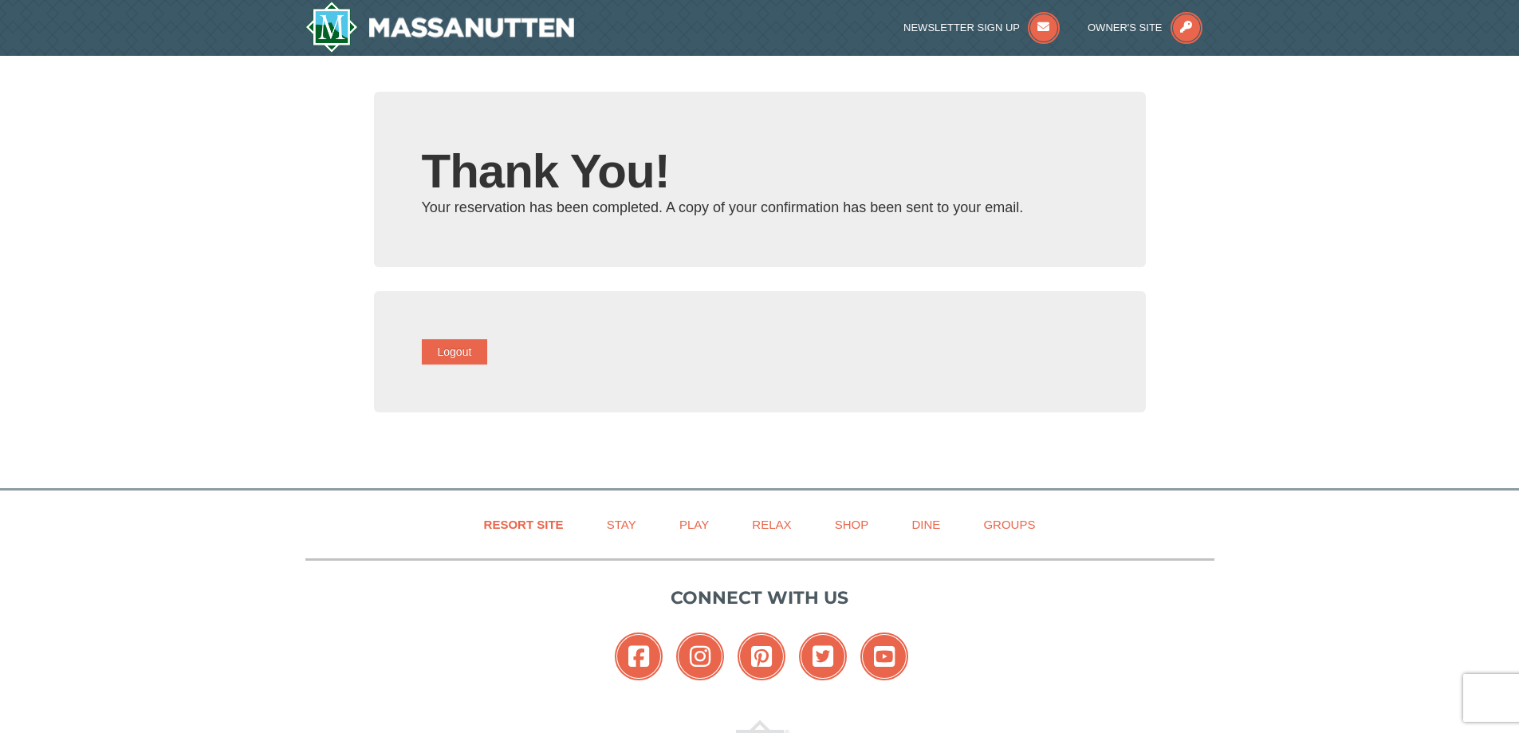
type input "[EMAIL_ADDRESS][DOMAIN_NAME]"
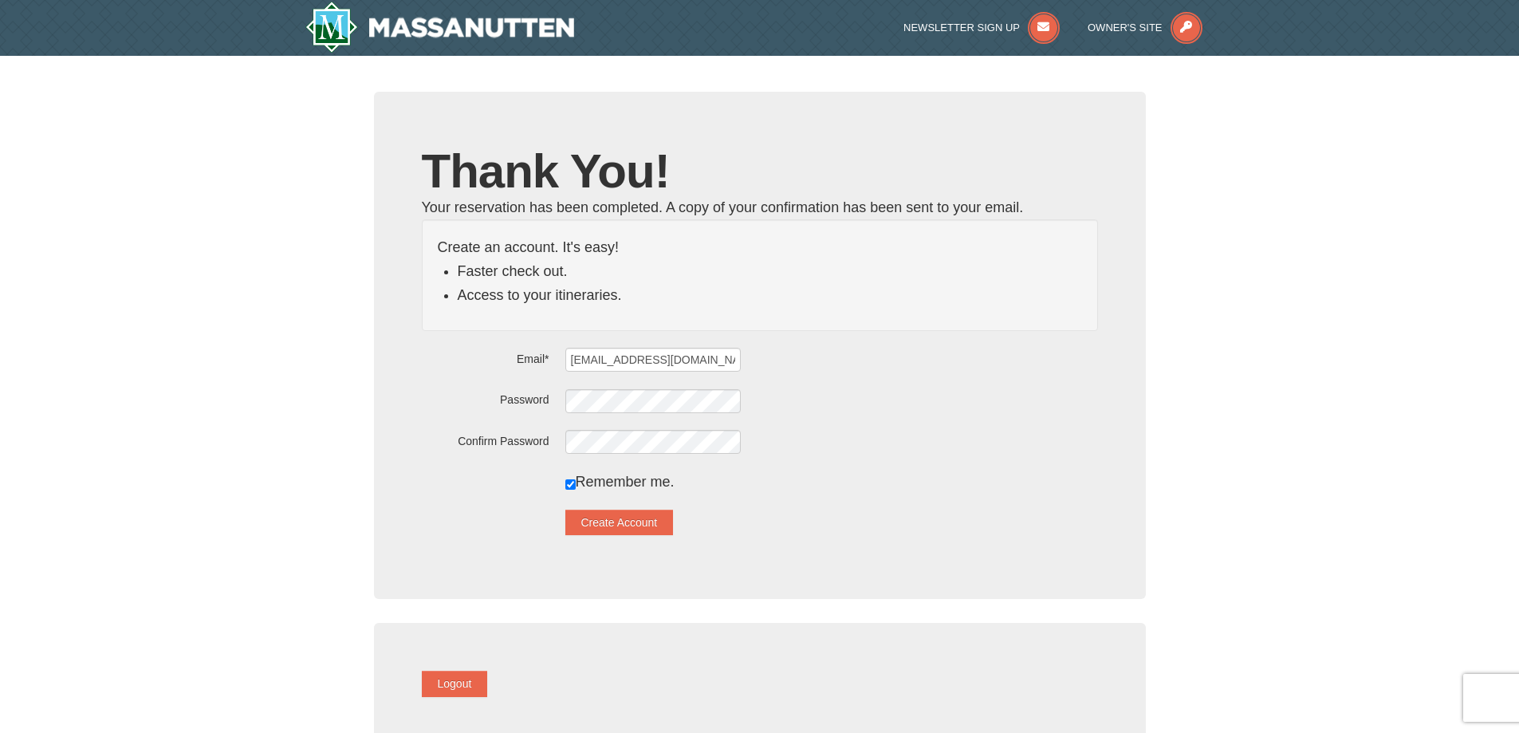
click at [643, 387] on form "Email* [EMAIL_ADDRESS][DOMAIN_NAME] Password Confirm Password Remember me. Crea…" at bounding box center [760, 441] width 676 height 188
